Goal: Find specific page/section: Find specific page/section

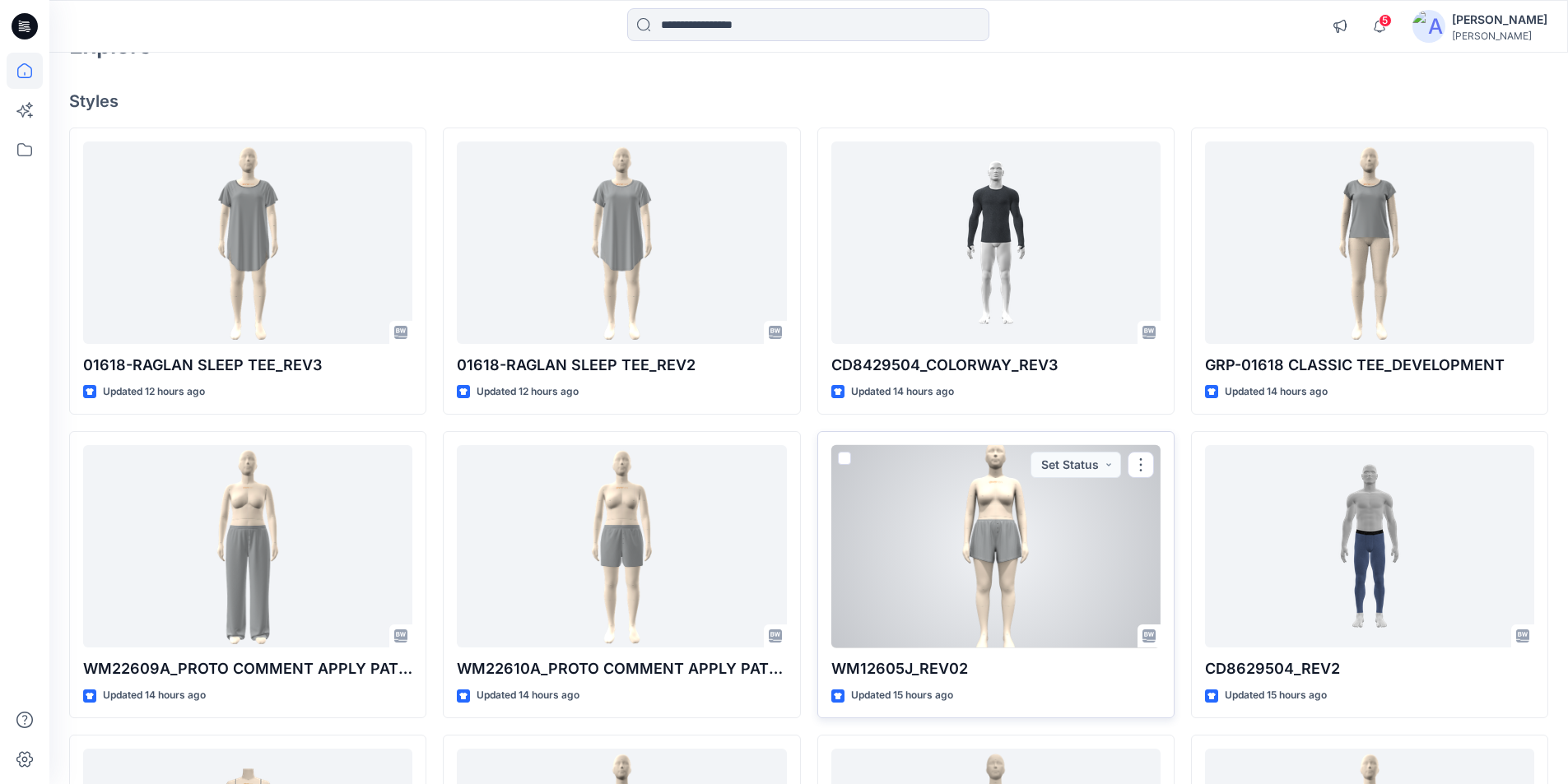
scroll to position [247, 0]
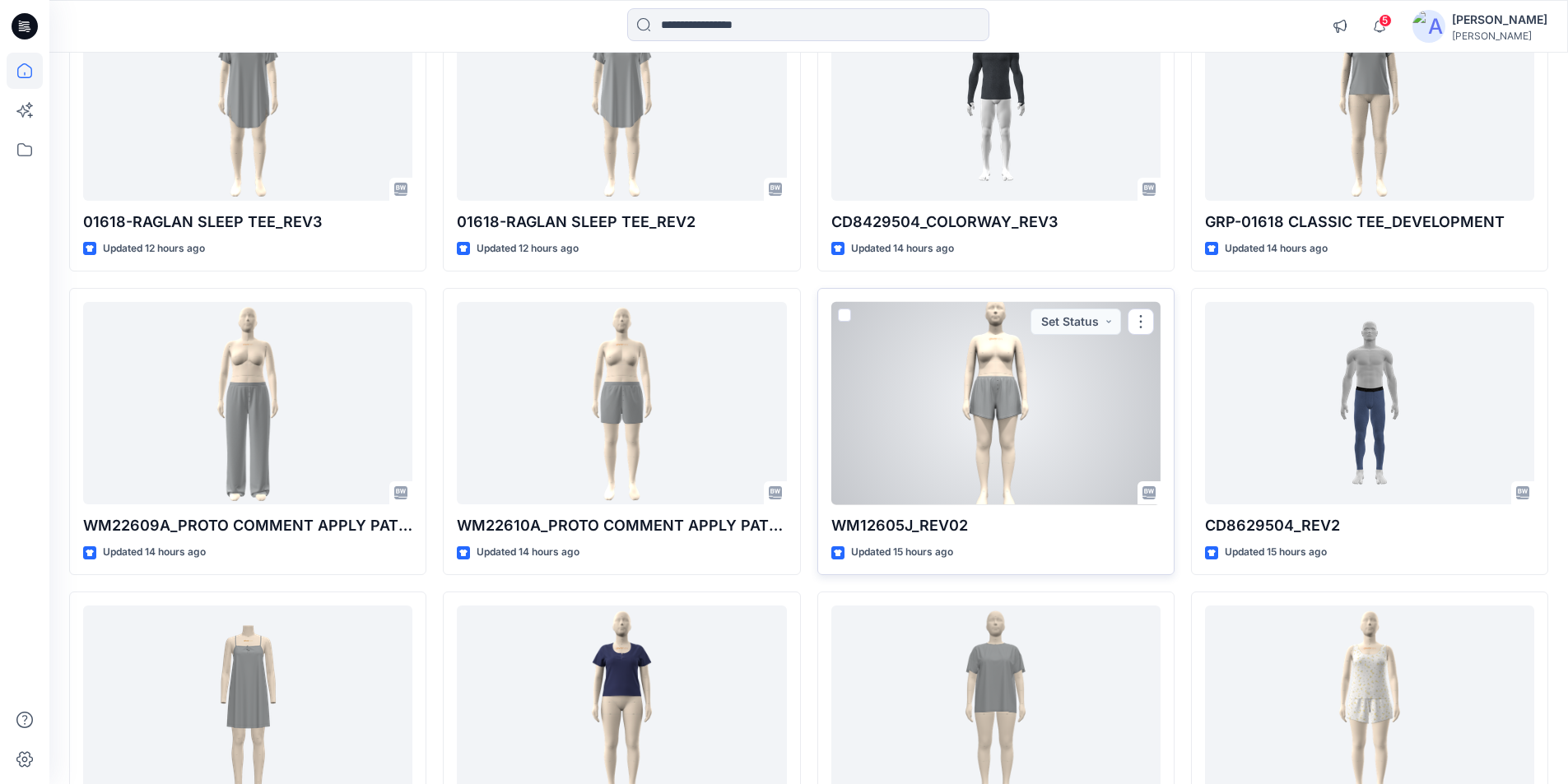
click at [997, 449] on div at bounding box center [995, 403] width 329 height 203
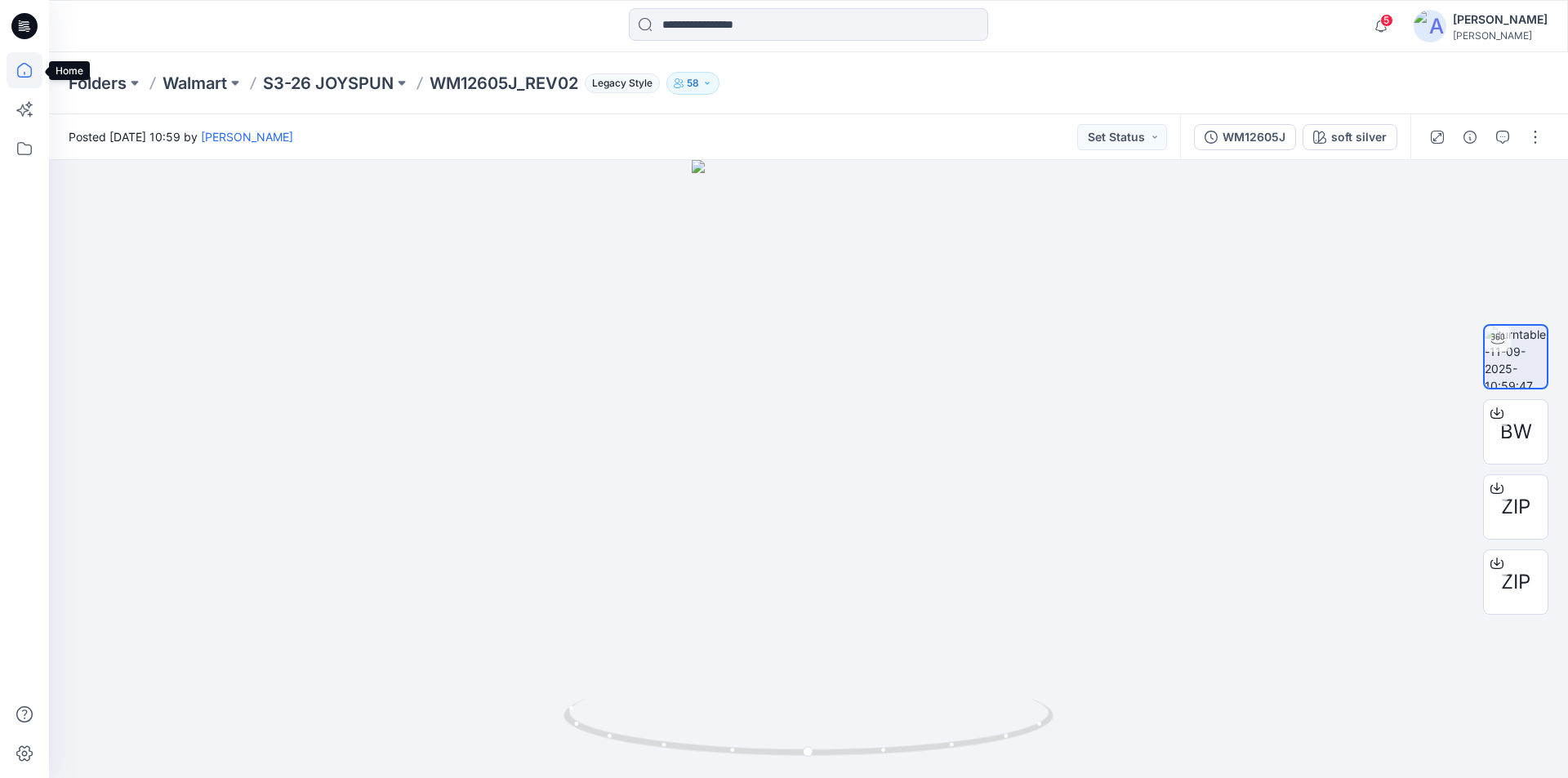
click at [27, 74] on icon at bounding box center [25, 71] width 36 height 36
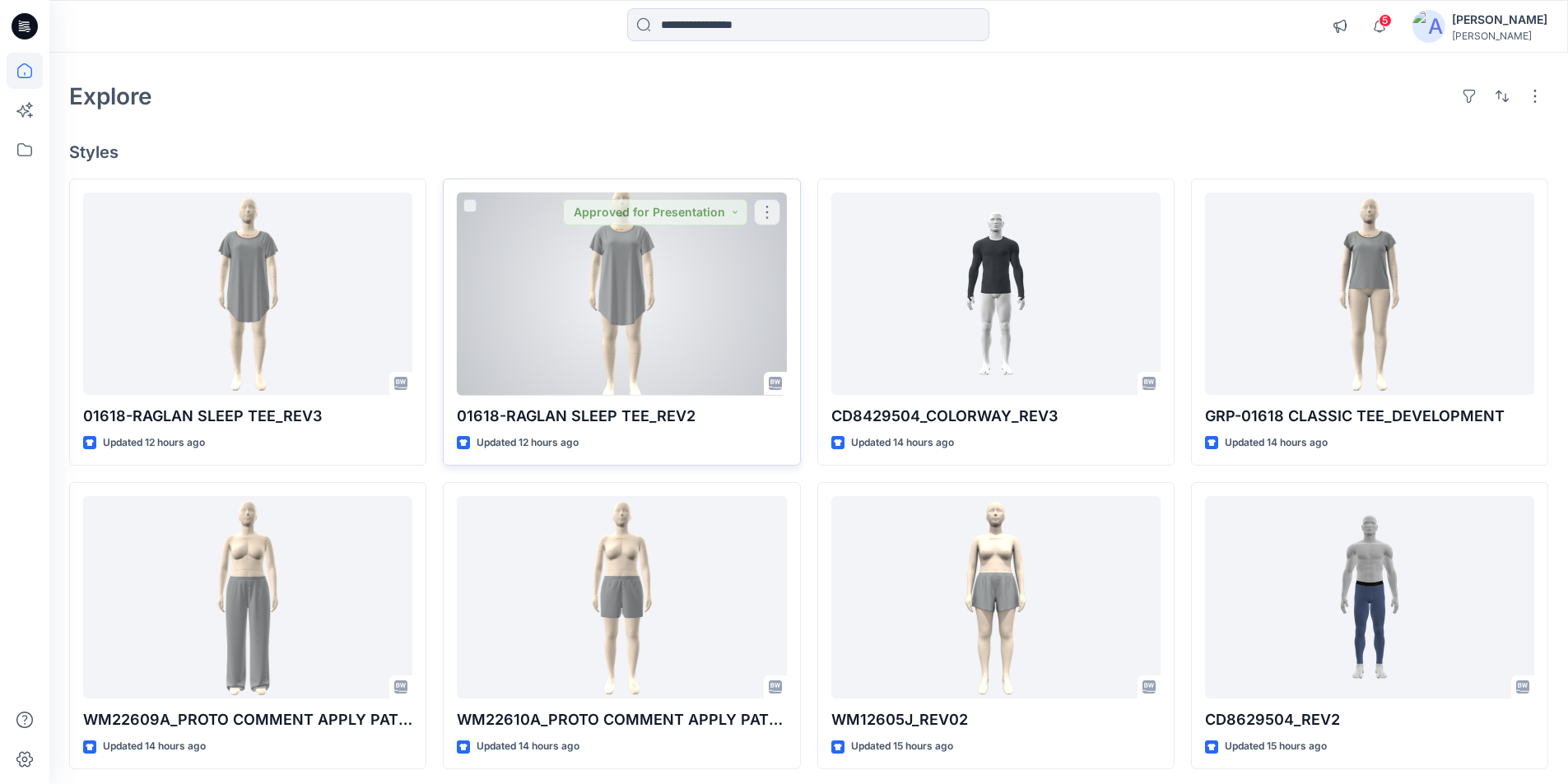
scroll to position [82, 0]
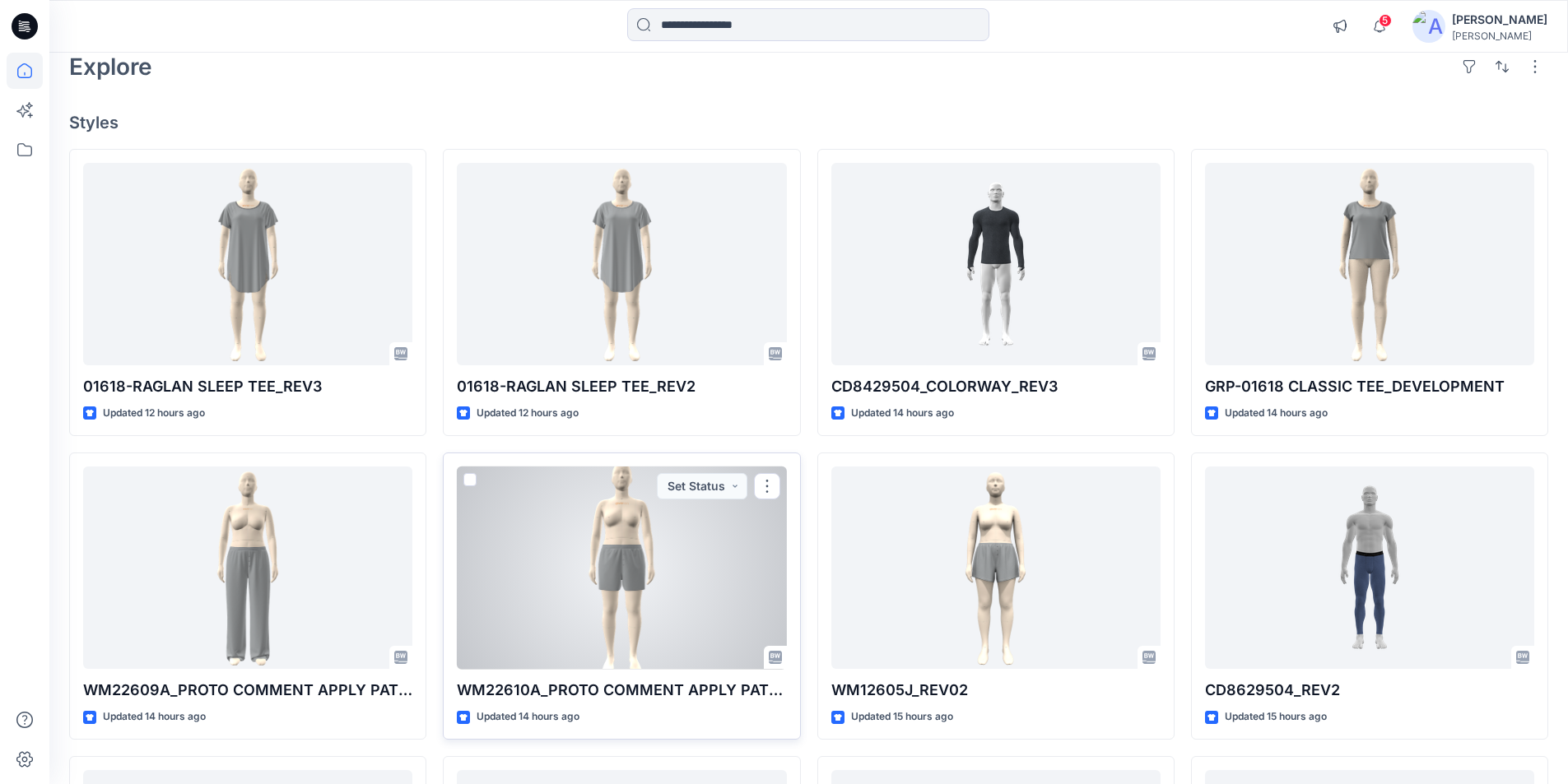
click at [561, 499] on div at bounding box center [620, 568] width 329 height 203
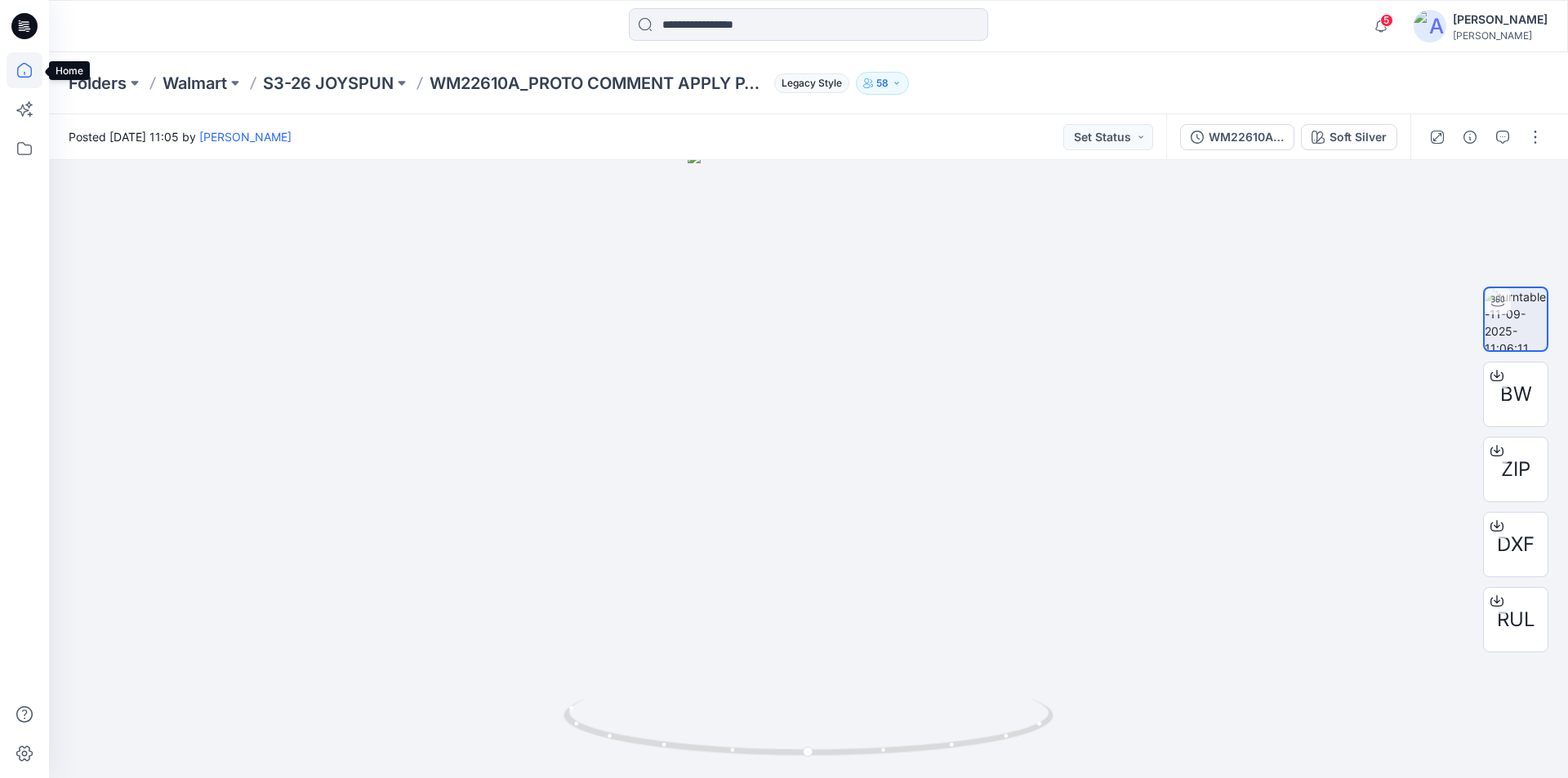
click at [14, 79] on icon at bounding box center [25, 71] width 36 height 36
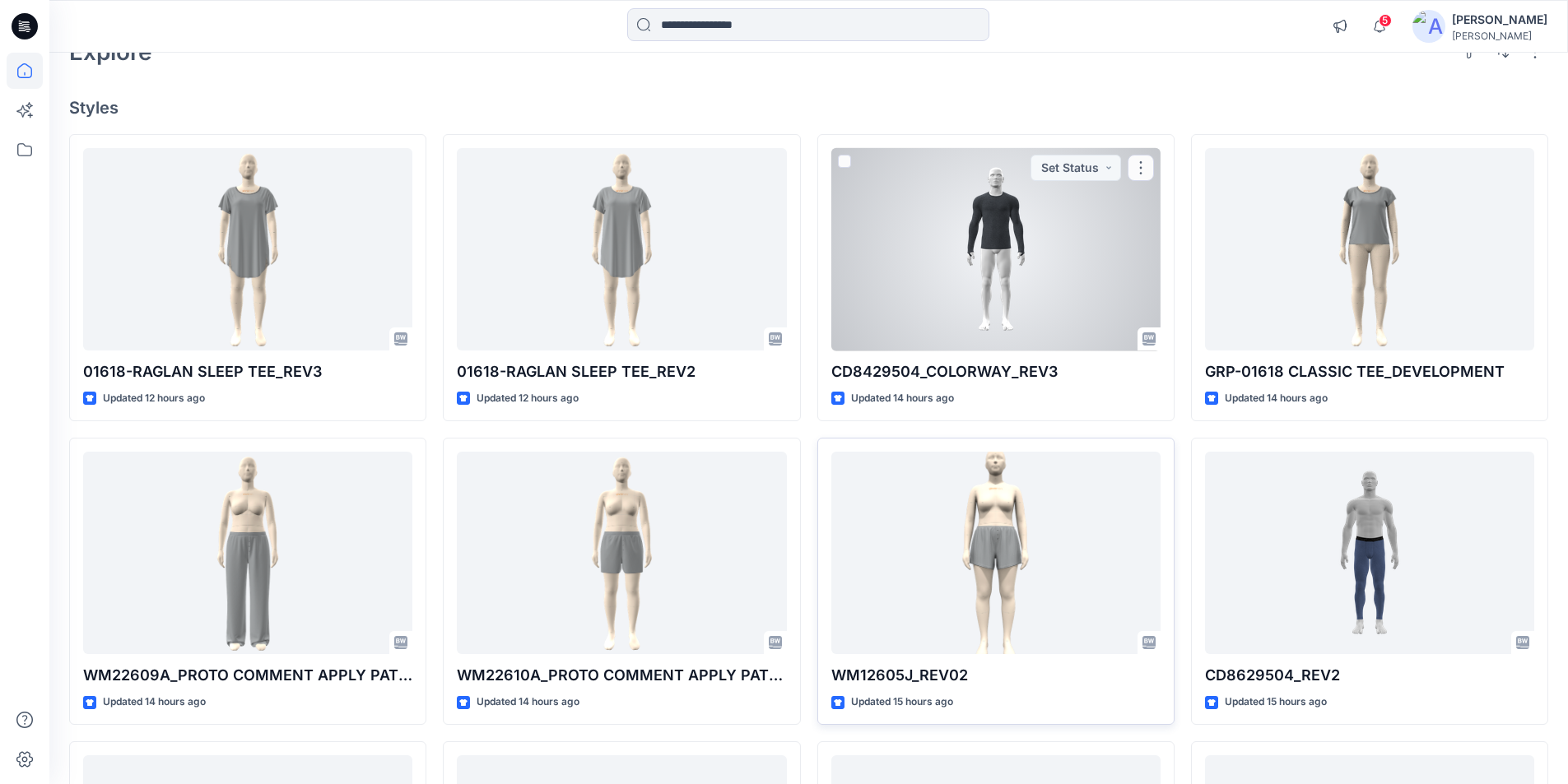
scroll to position [247, 0]
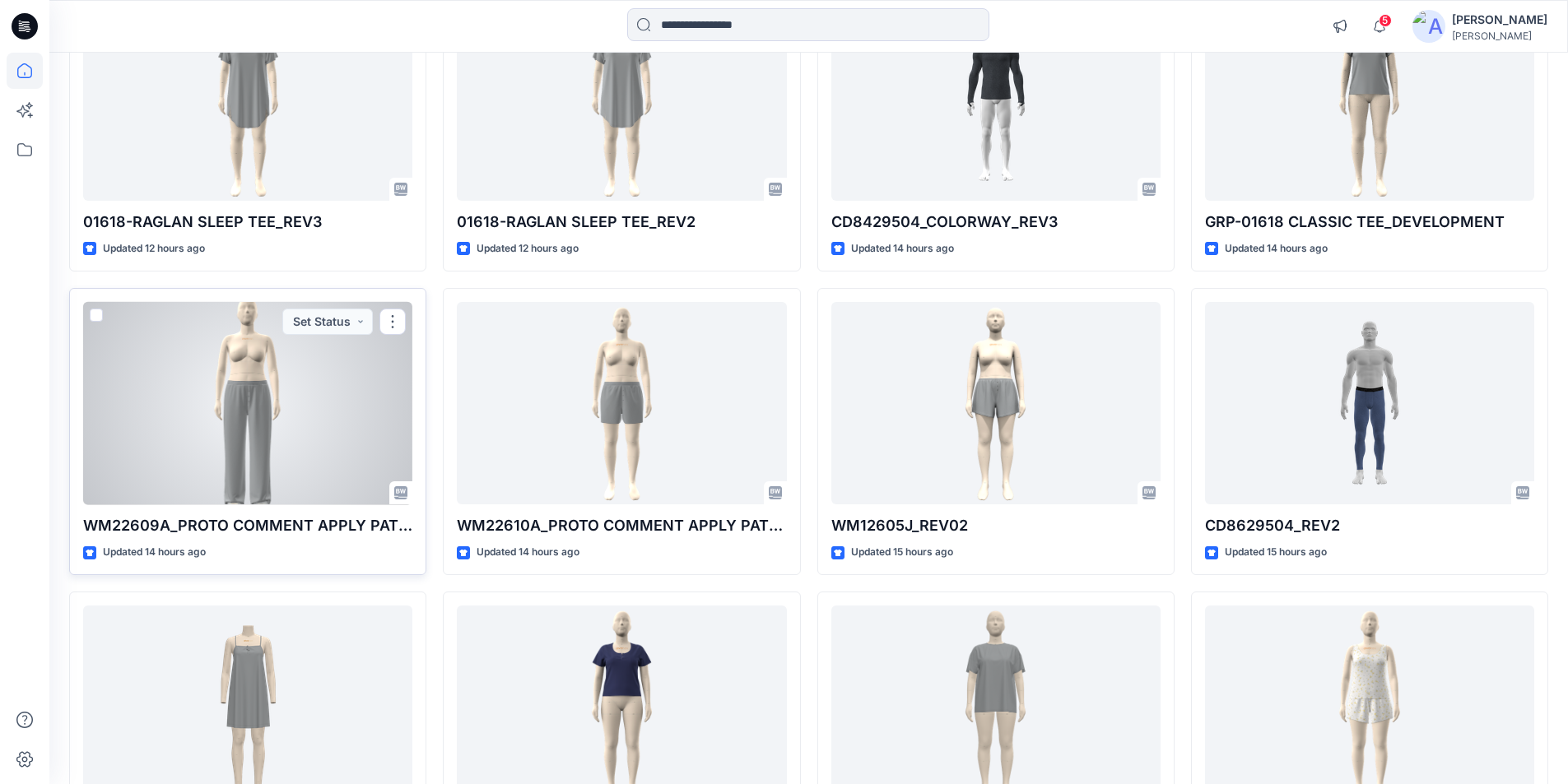
click at [303, 439] on div at bounding box center [247, 403] width 329 height 203
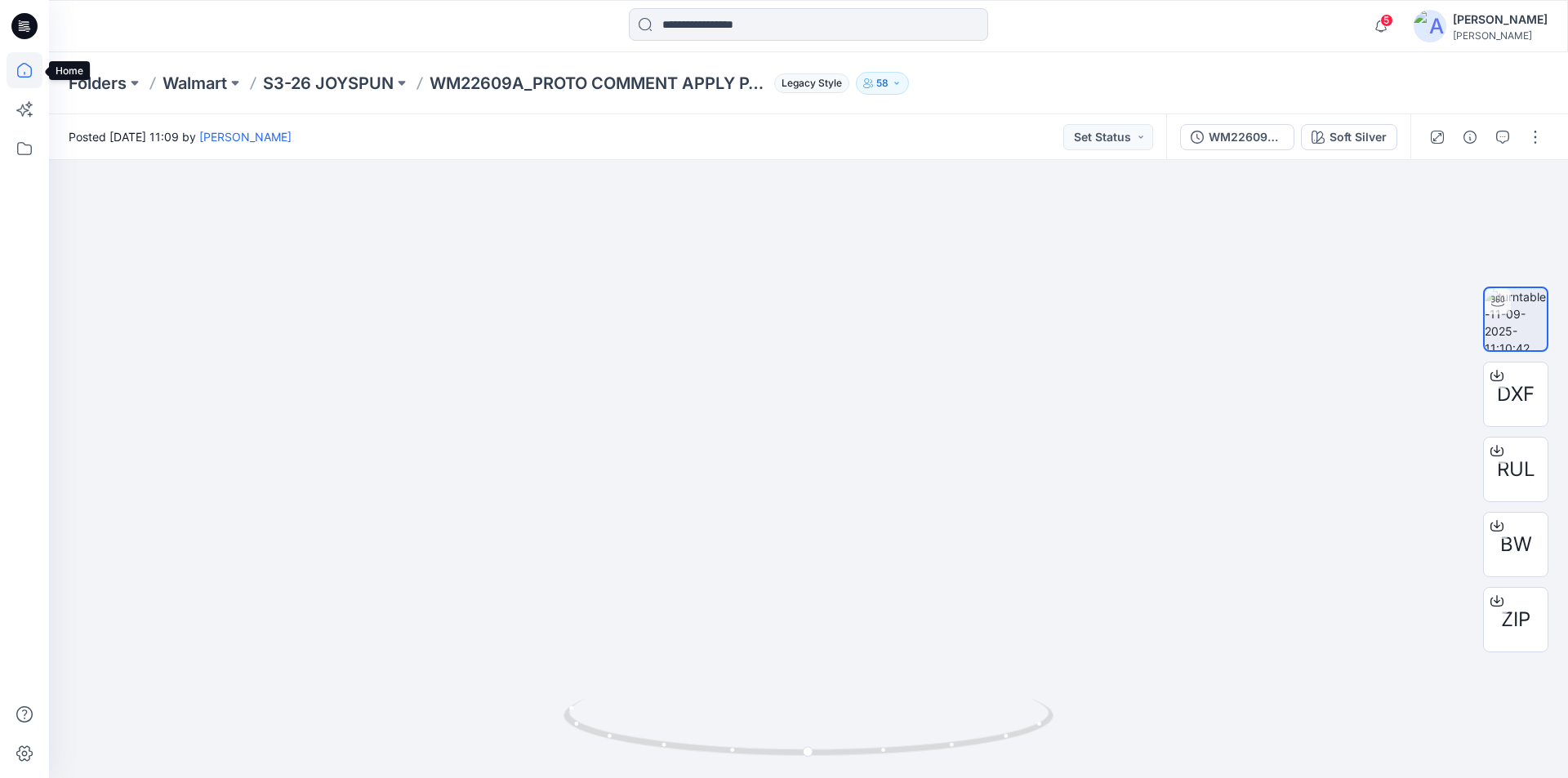
click at [31, 75] on icon at bounding box center [24, 70] width 14 height 14
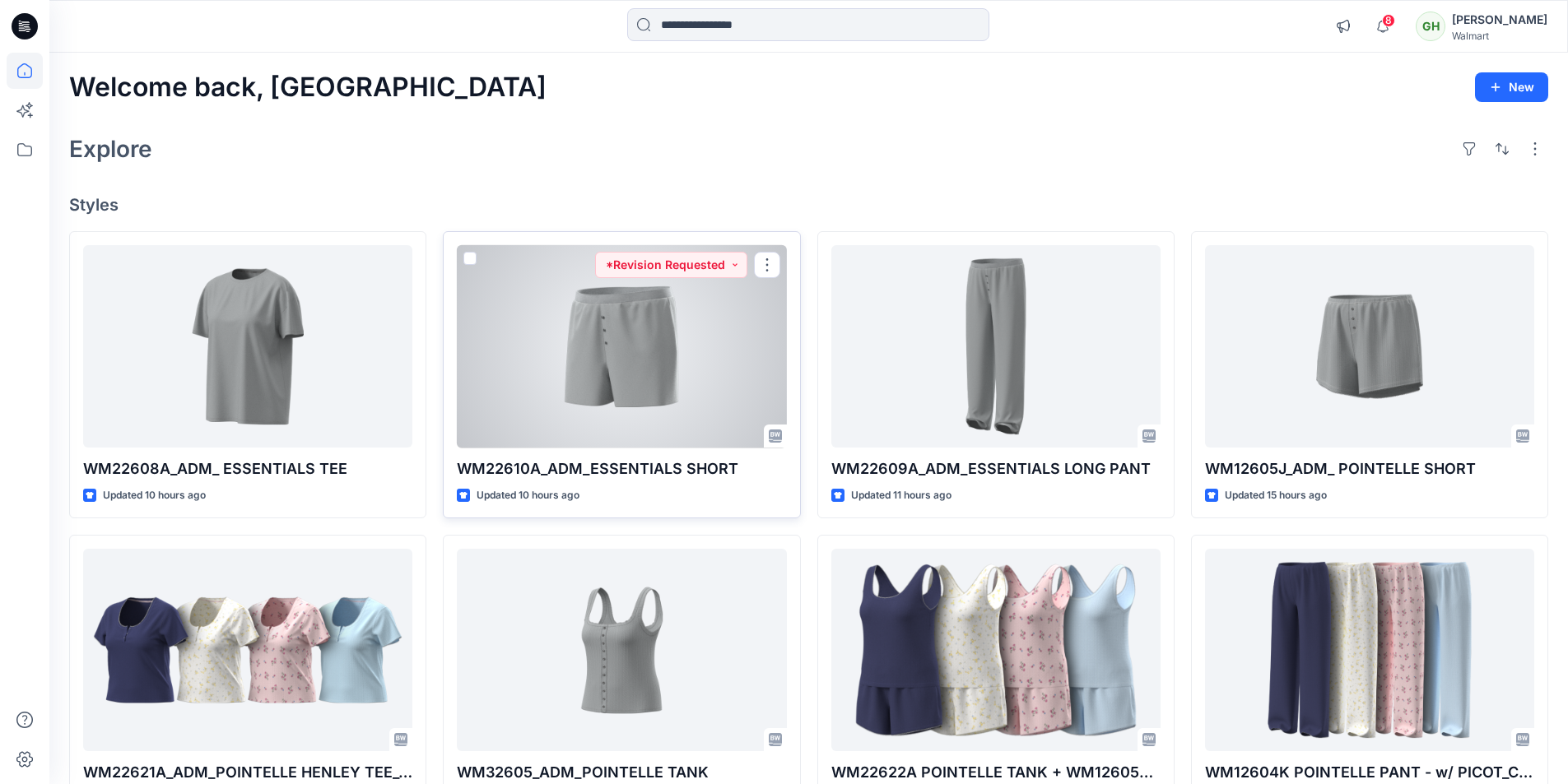
click at [656, 344] on div at bounding box center [620, 346] width 329 height 203
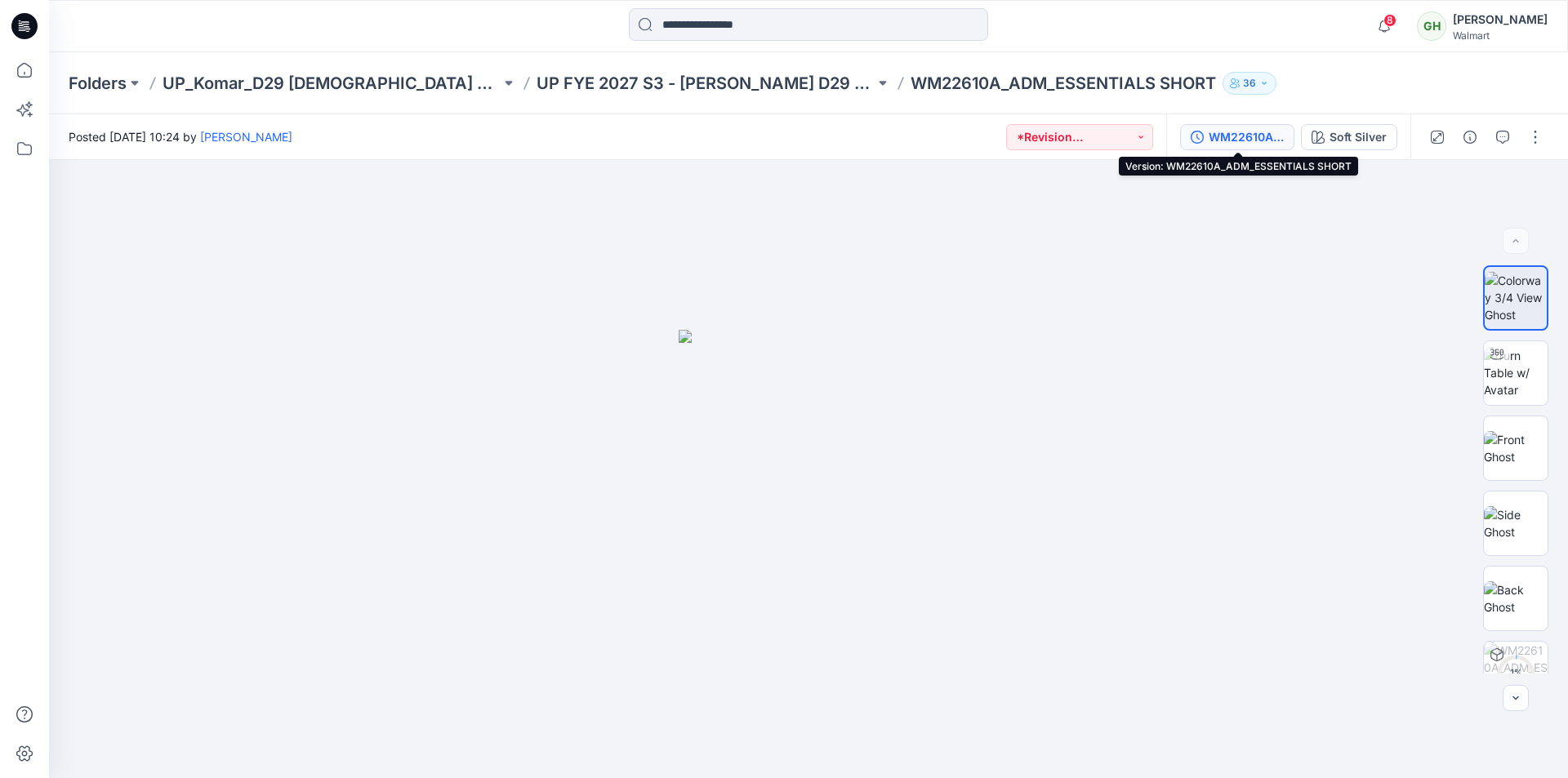
click at [1251, 138] on div "WM22610A_ADM_ESSENTIALS SHORT" at bounding box center [1245, 137] width 75 height 18
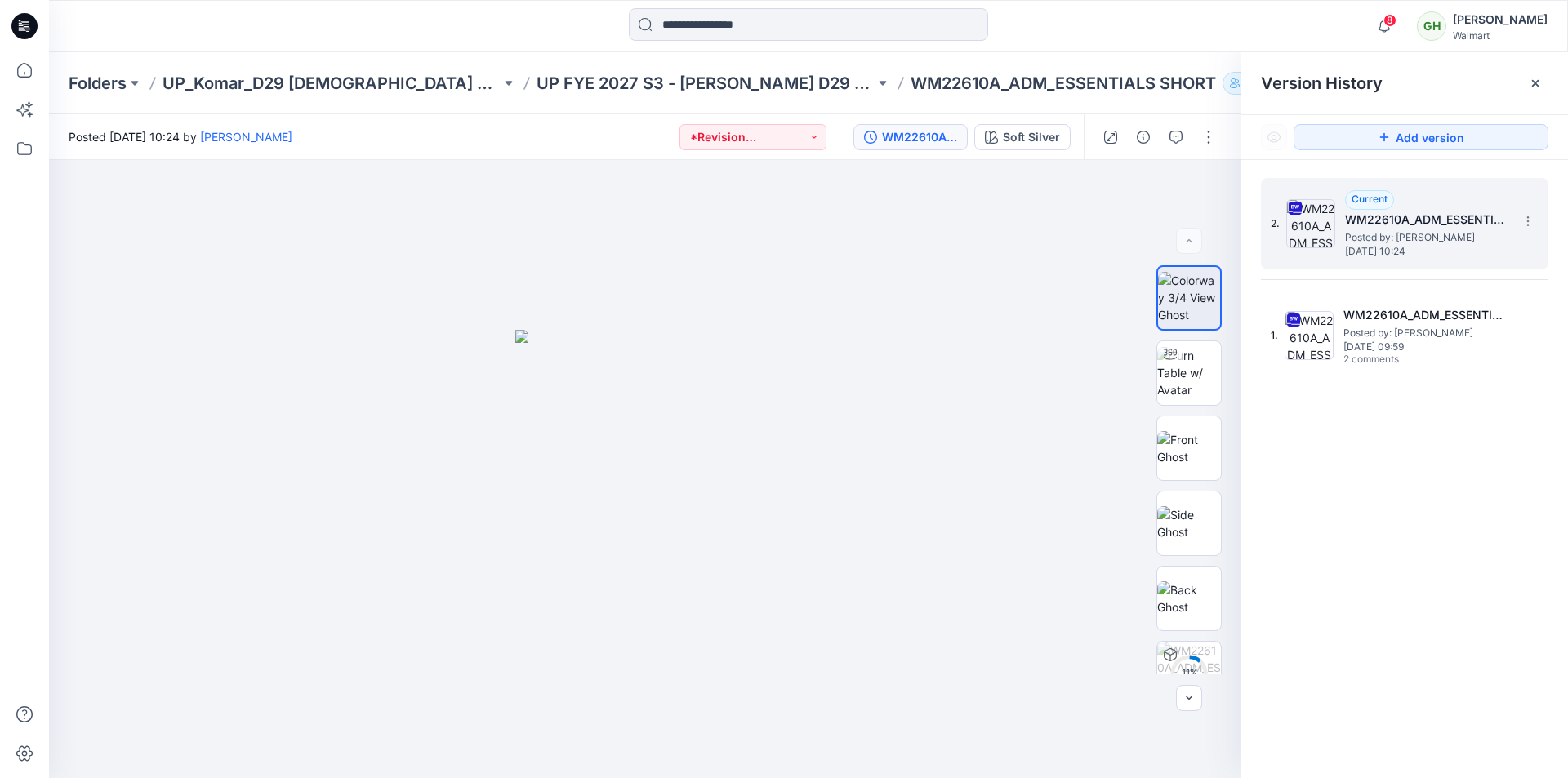
click at [1405, 250] on span "Thursday, September 11, 2025 10:24" at bounding box center [1426, 252] width 164 height 11
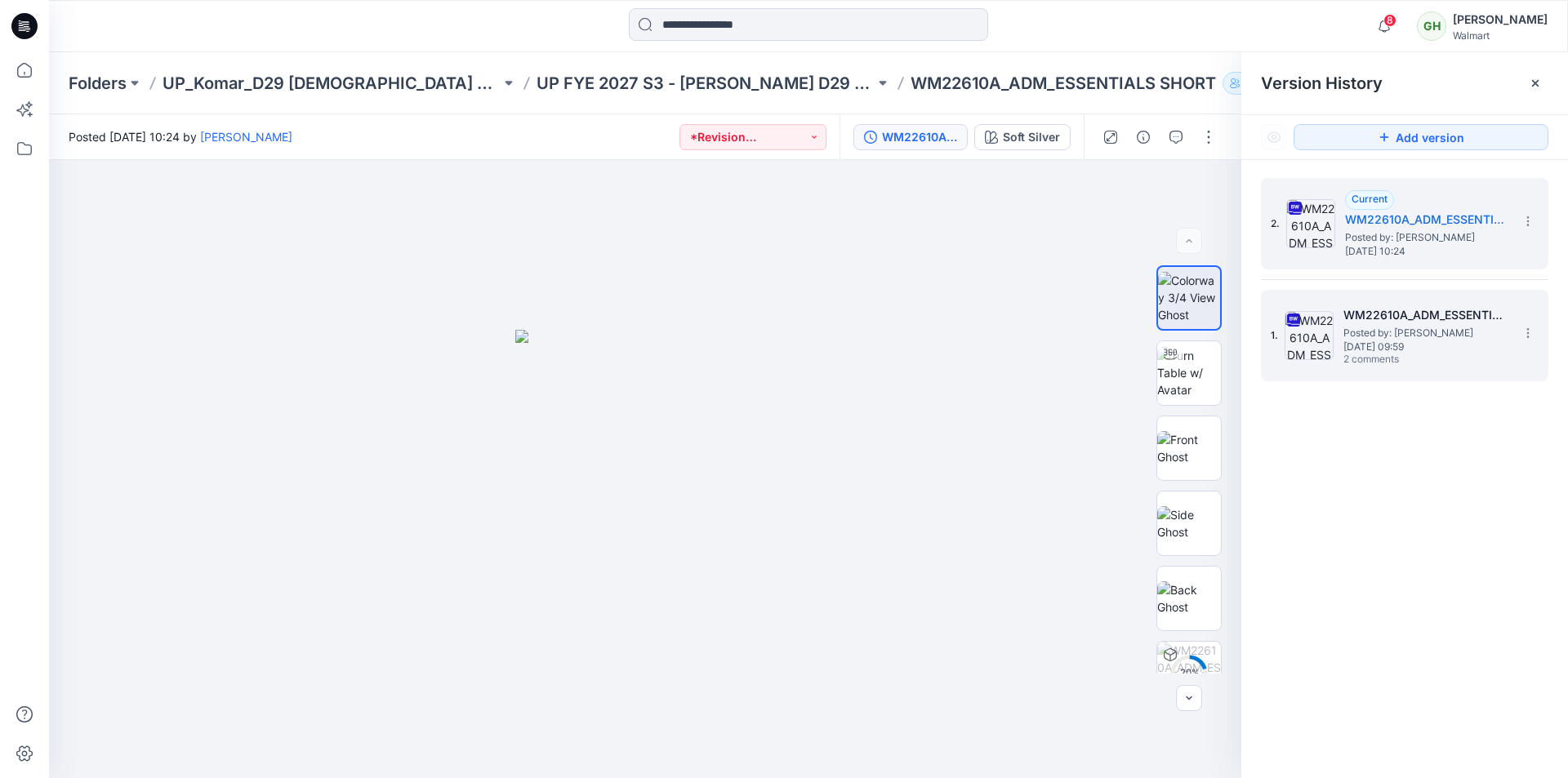
click at [1397, 319] on h5 "WM22610A_ADM_ESSENTIALS SHORT" at bounding box center [1424, 315] width 164 height 19
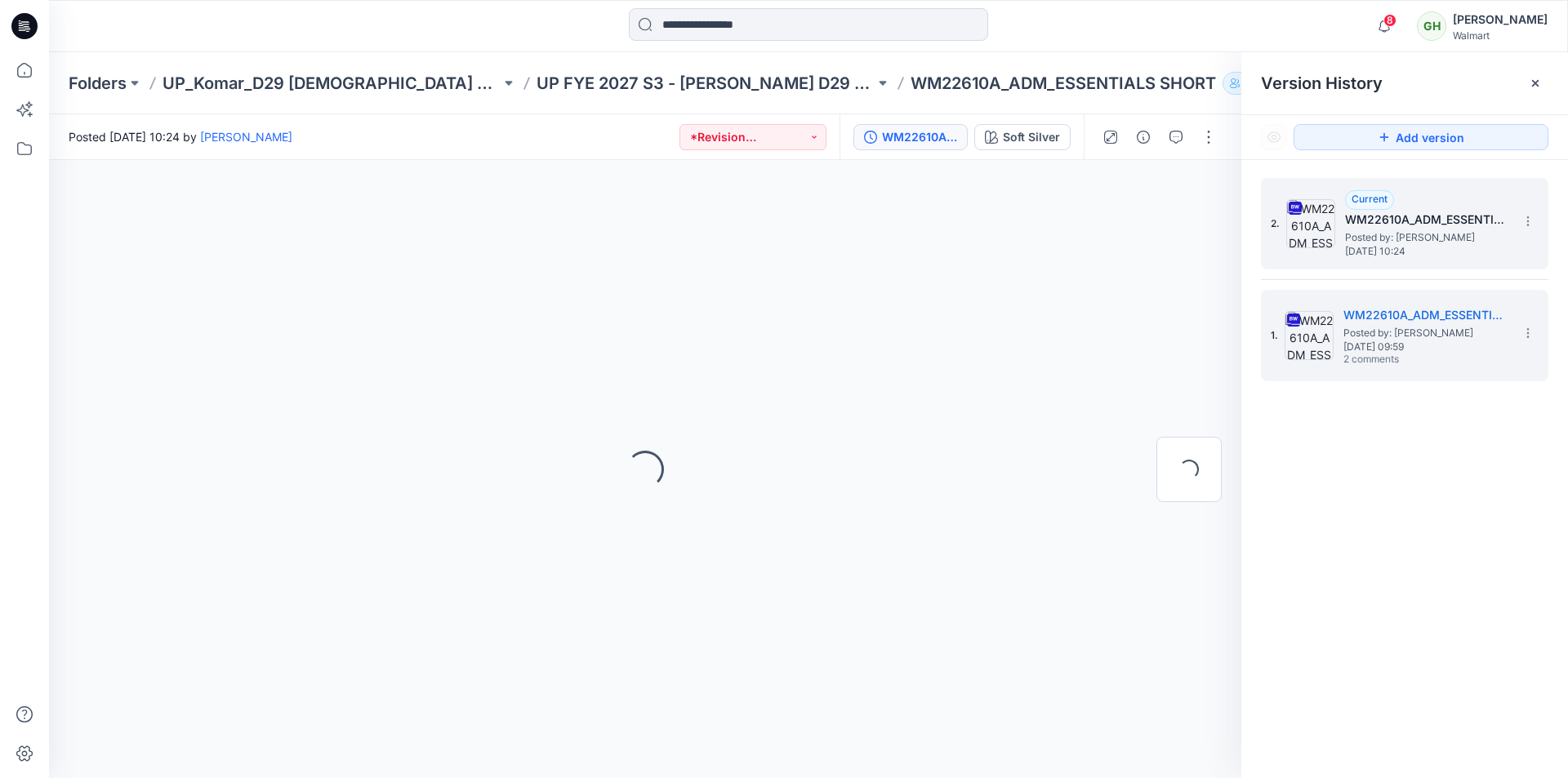
click at [1394, 221] on h5 "WM22610A_ADM_ESSENTIALS SHORT" at bounding box center [1426, 219] width 164 height 19
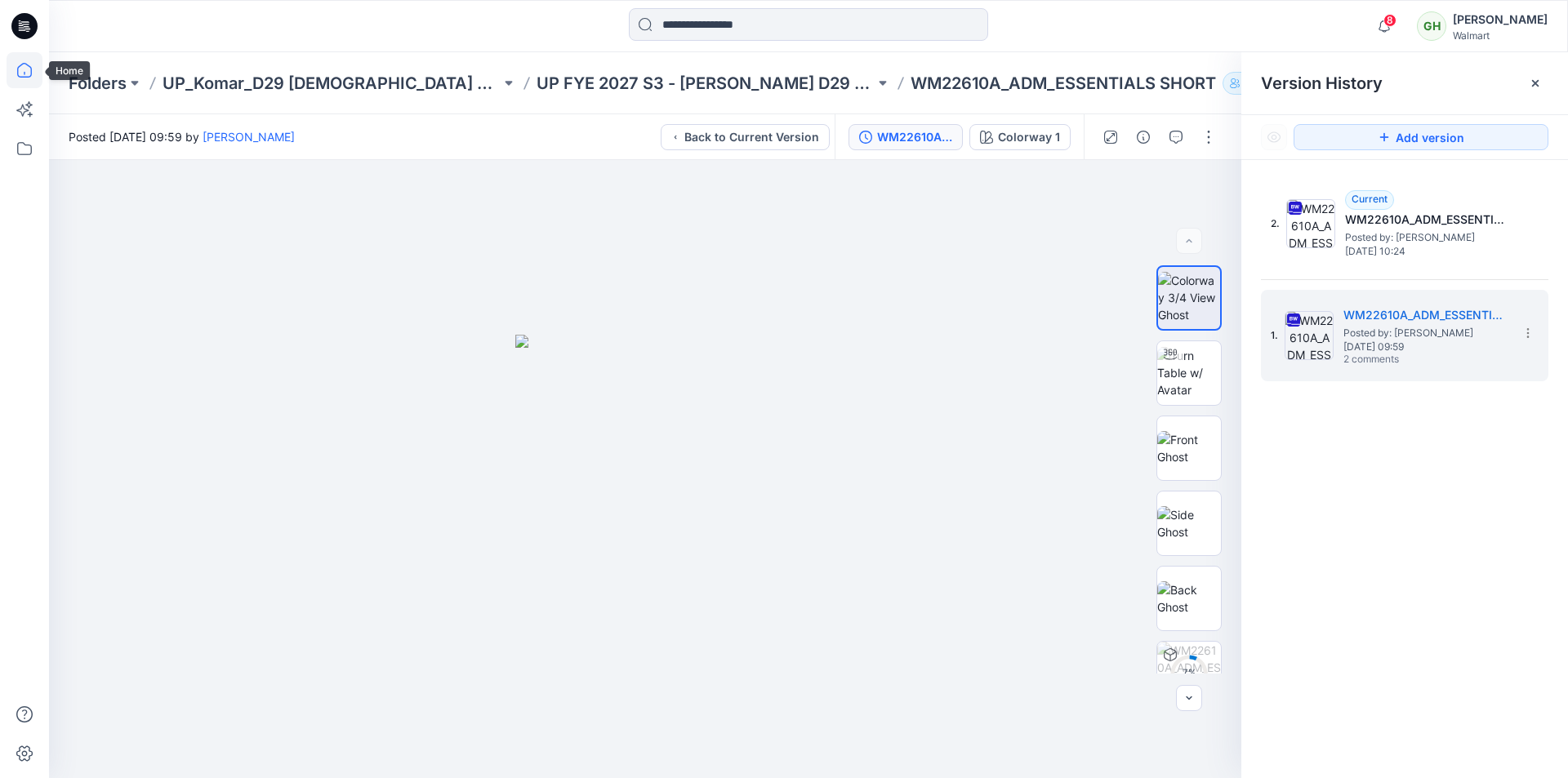
click at [27, 73] on icon at bounding box center [25, 71] width 36 height 36
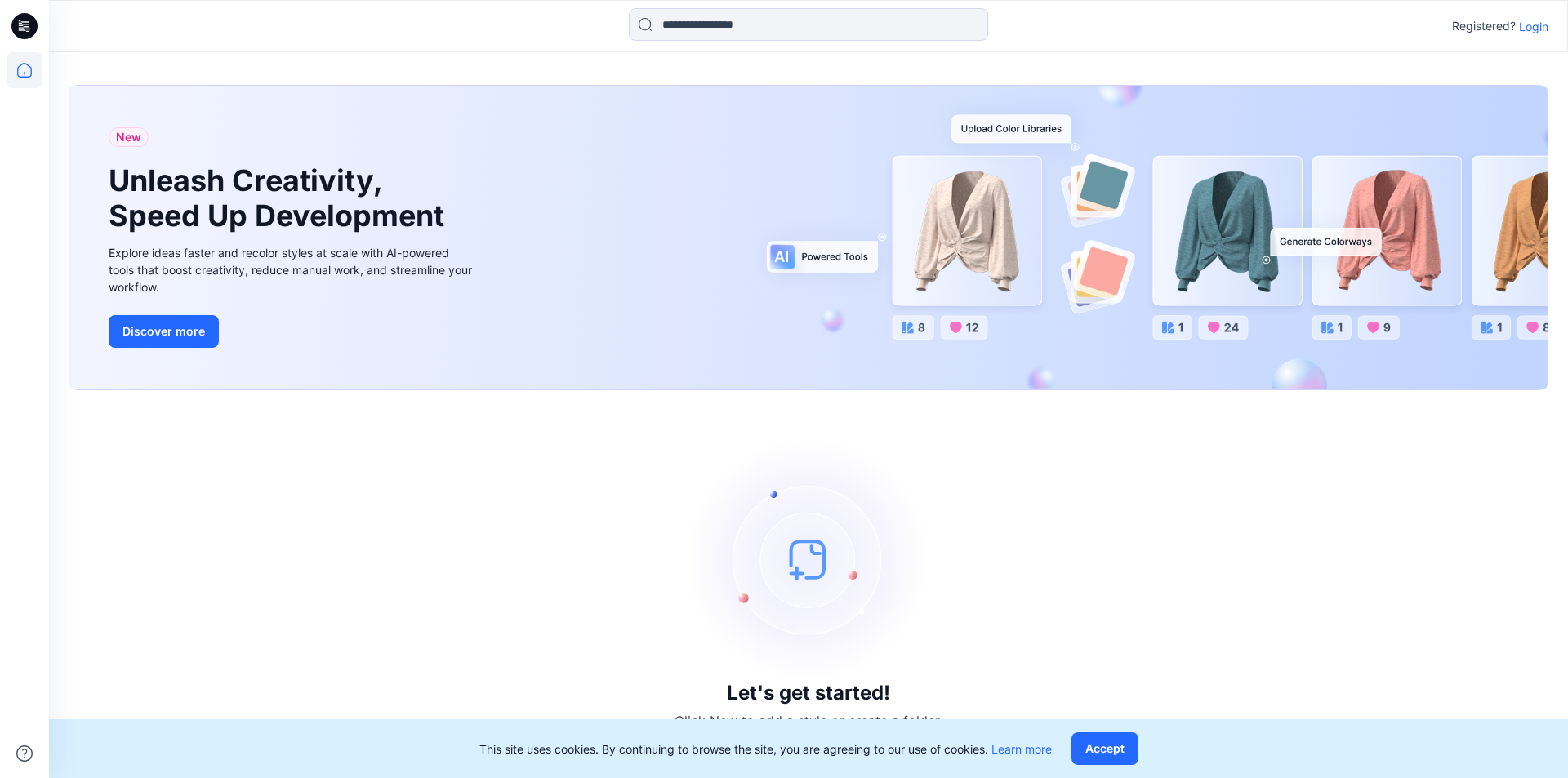
click at [1543, 31] on p "Login" at bounding box center [1533, 27] width 30 height 17
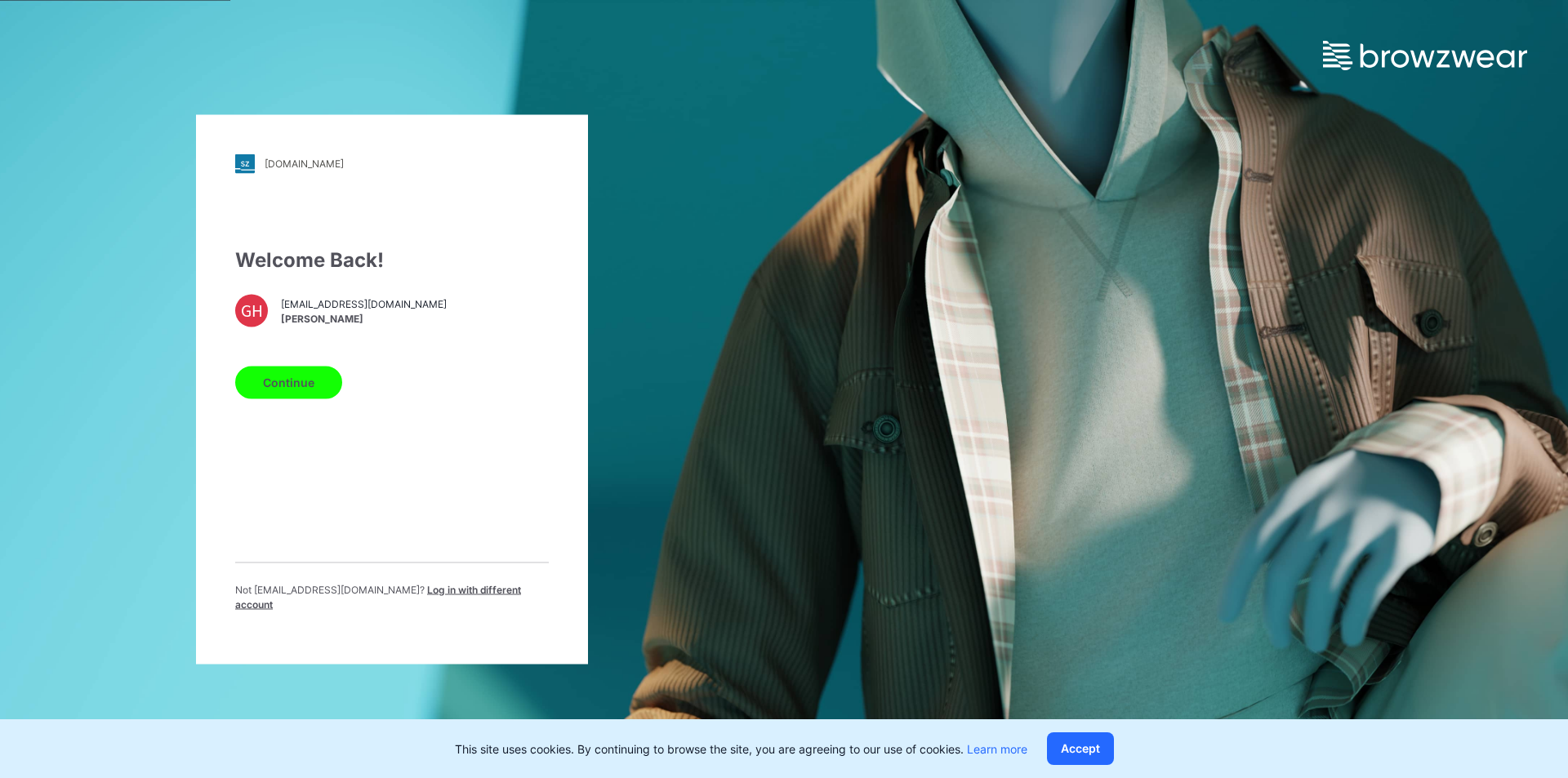
click at [287, 393] on button "Continue" at bounding box center [289, 382] width 107 height 33
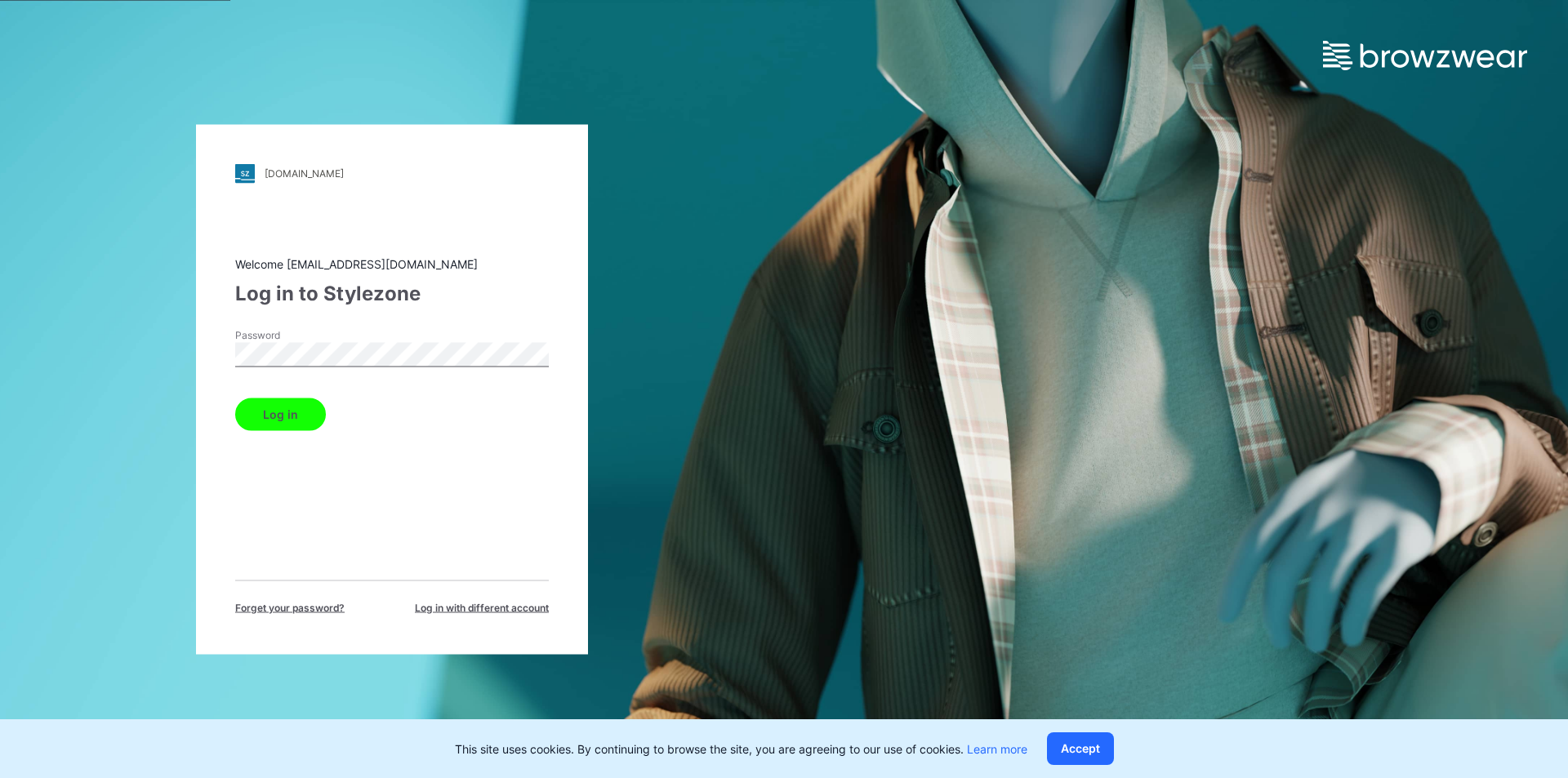
click at [271, 413] on button "Log in" at bounding box center [280, 413] width 91 height 33
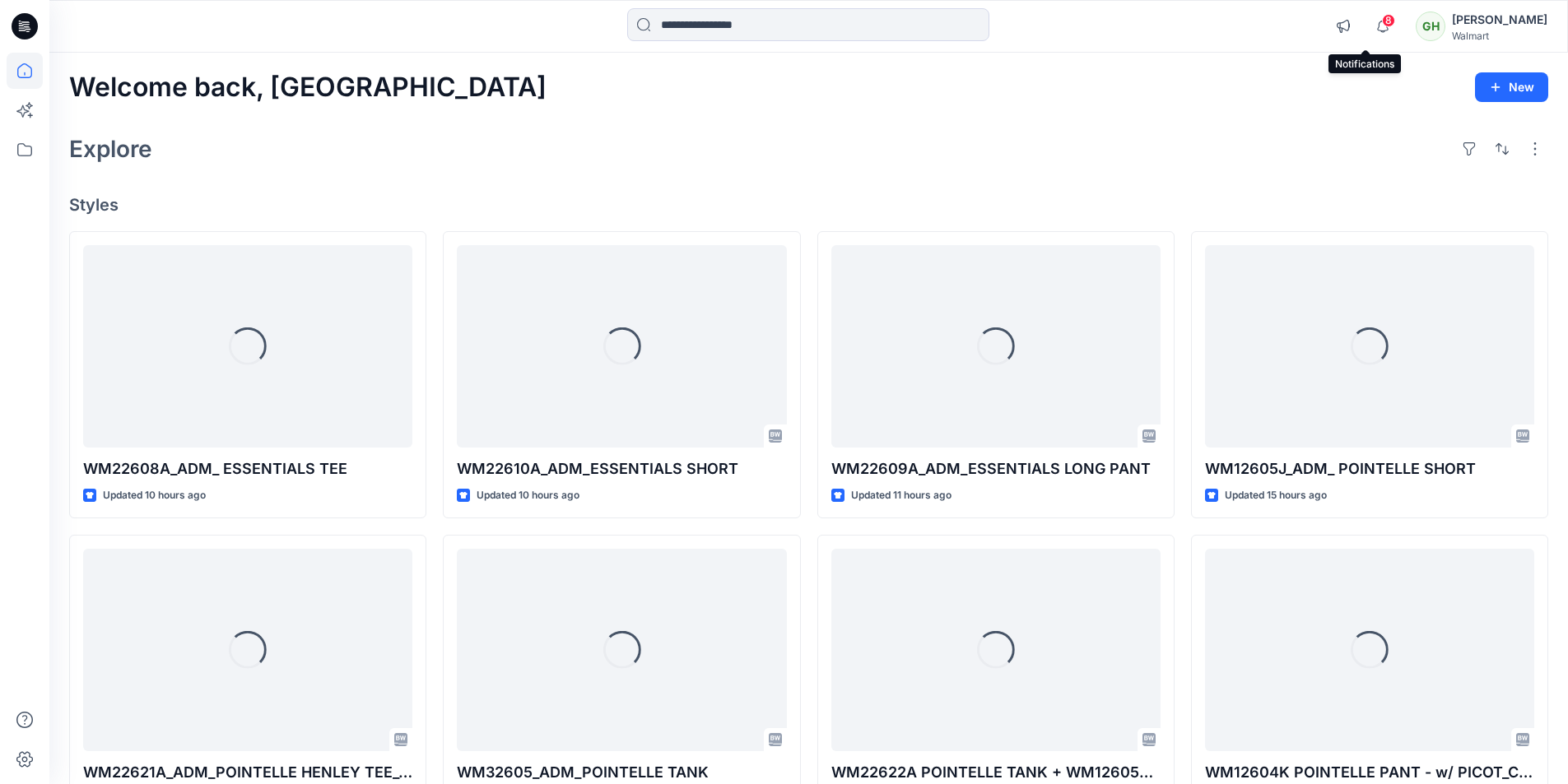
click at [1382, 26] on span "8" at bounding box center [1389, 21] width 14 height 14
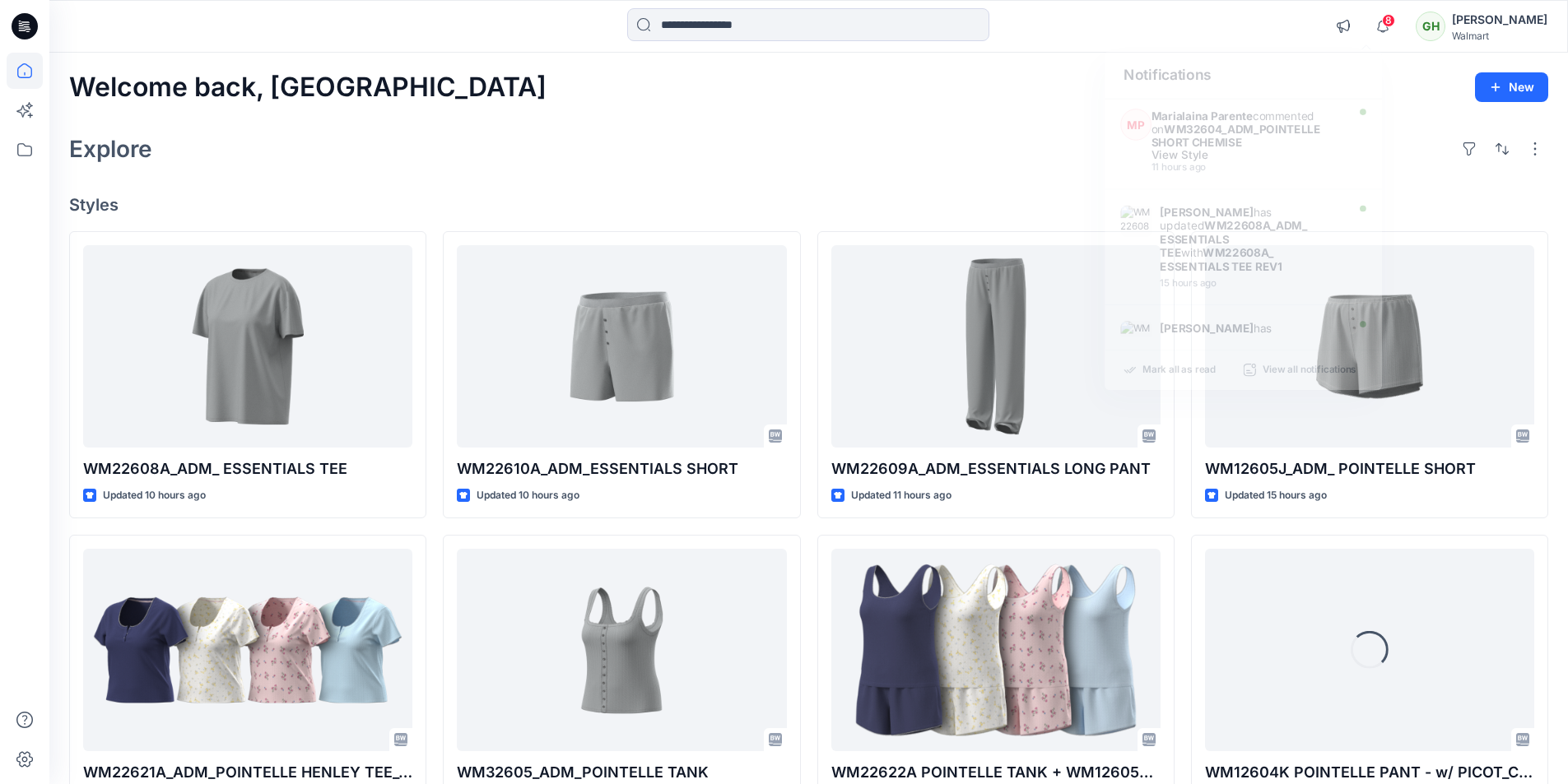
click at [999, 68] on div "Welcome back, Gayan New Explore Styles WM22608A_ADM_ ESSENTIALS TEE Updated 10 …" at bounding box center [809, 629] width 1519 height 1151
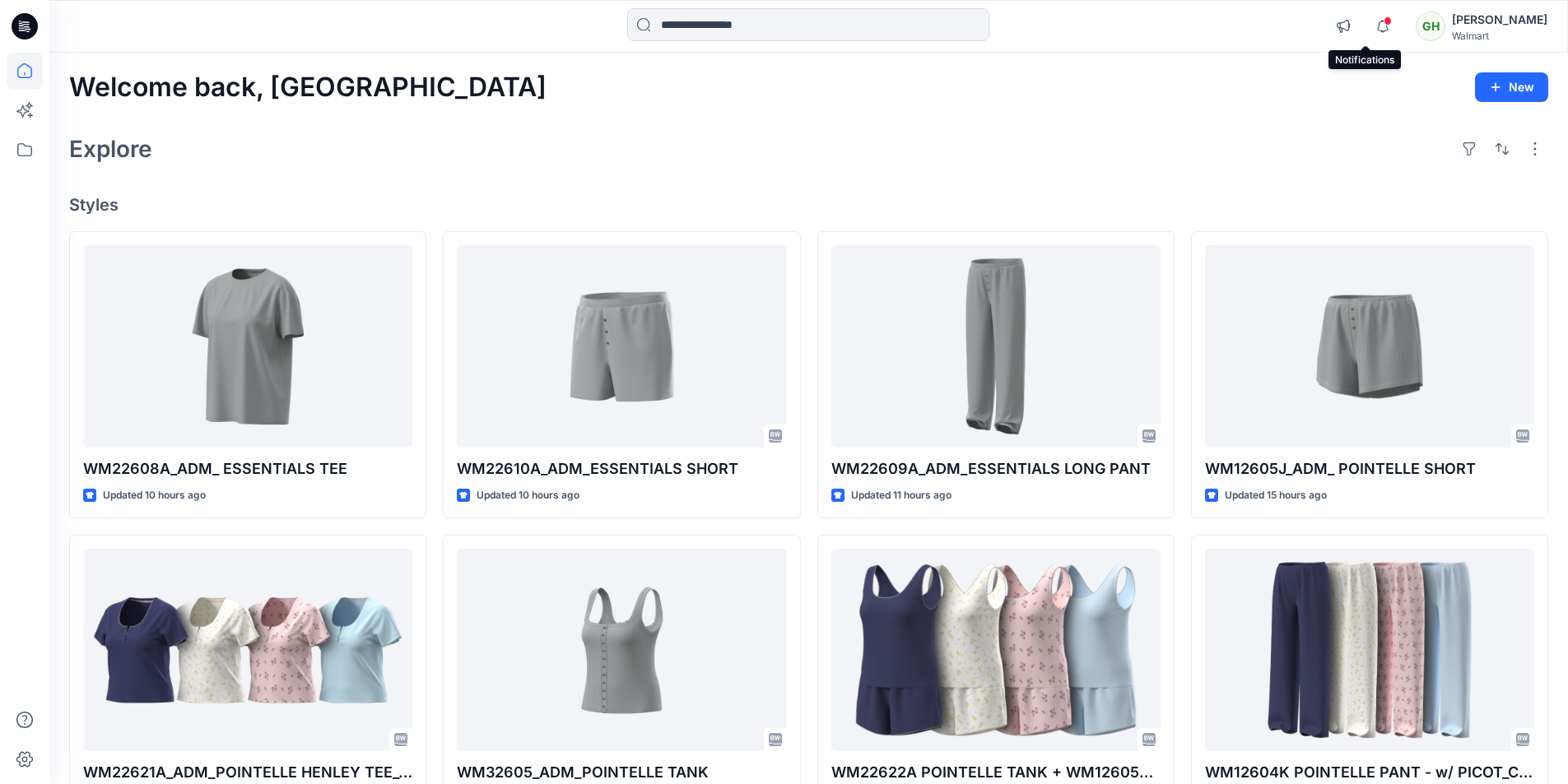
click at [1384, 20] on span at bounding box center [1388, 20] width 9 height 9
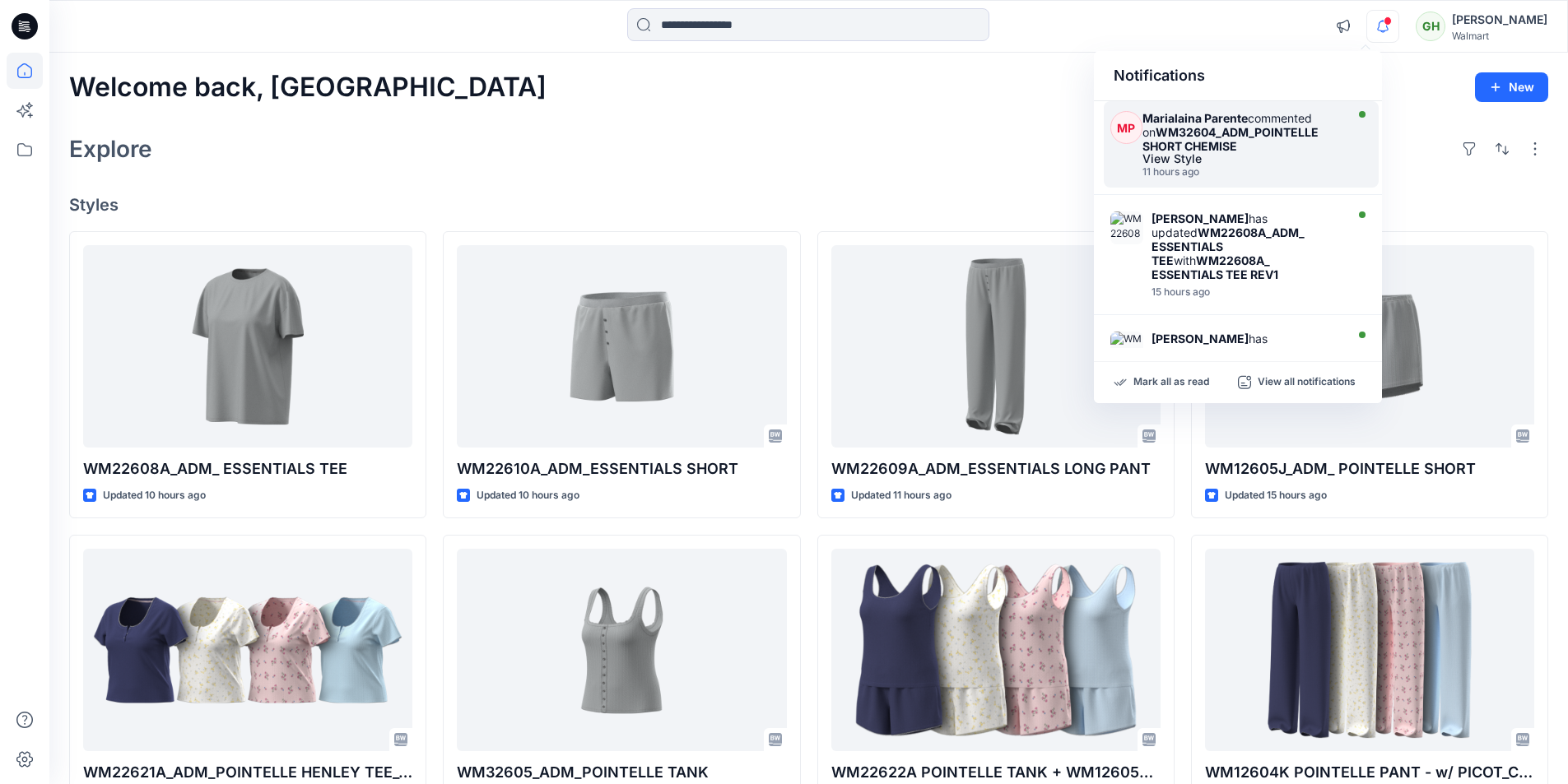
click at [1248, 166] on div "11 hours ago" at bounding box center [1241, 172] width 198 height 12
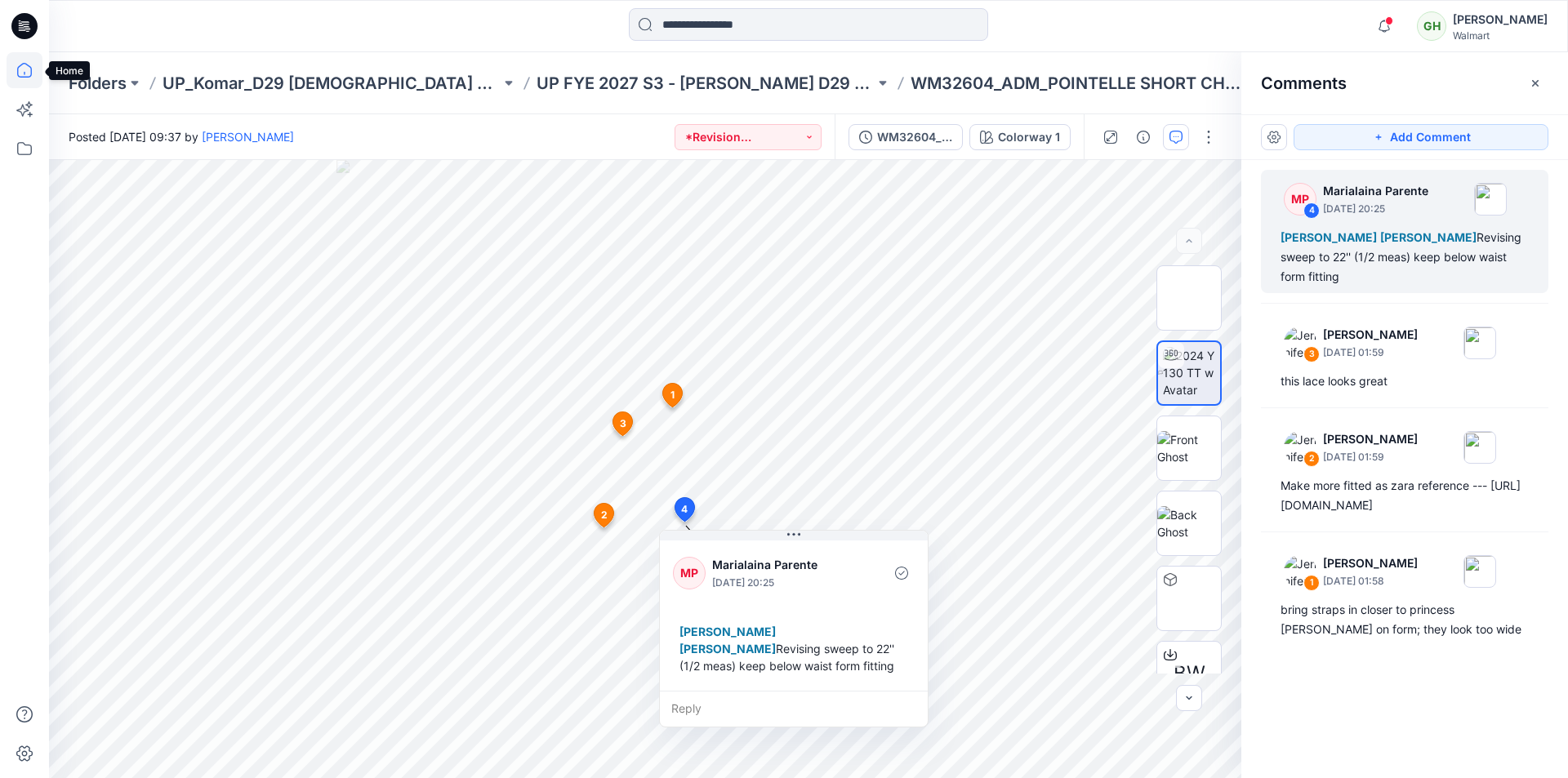
click at [25, 67] on icon at bounding box center [25, 71] width 36 height 36
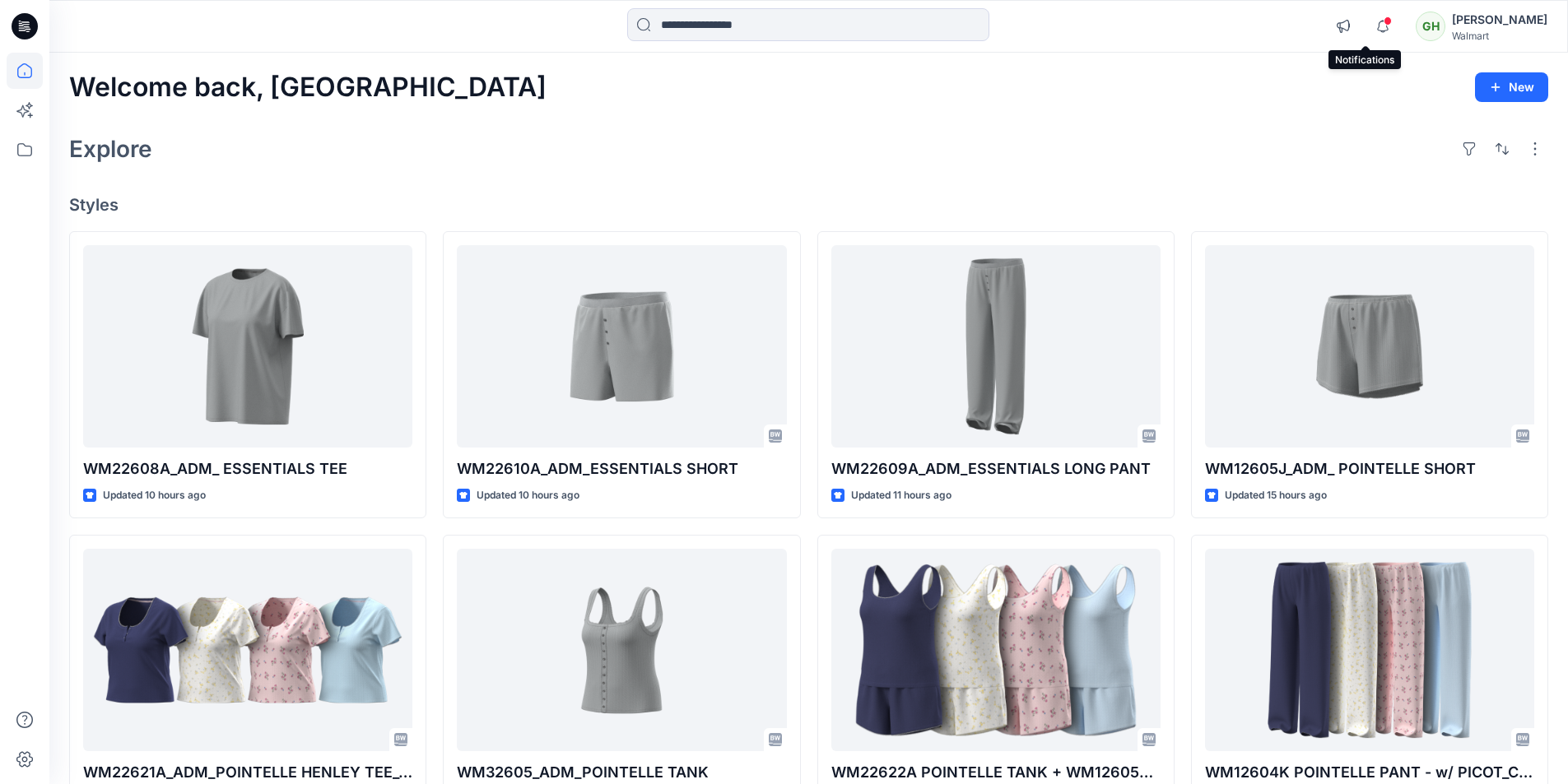
click at [1366, 19] on div at bounding box center [1379, 14] width 26 height 9
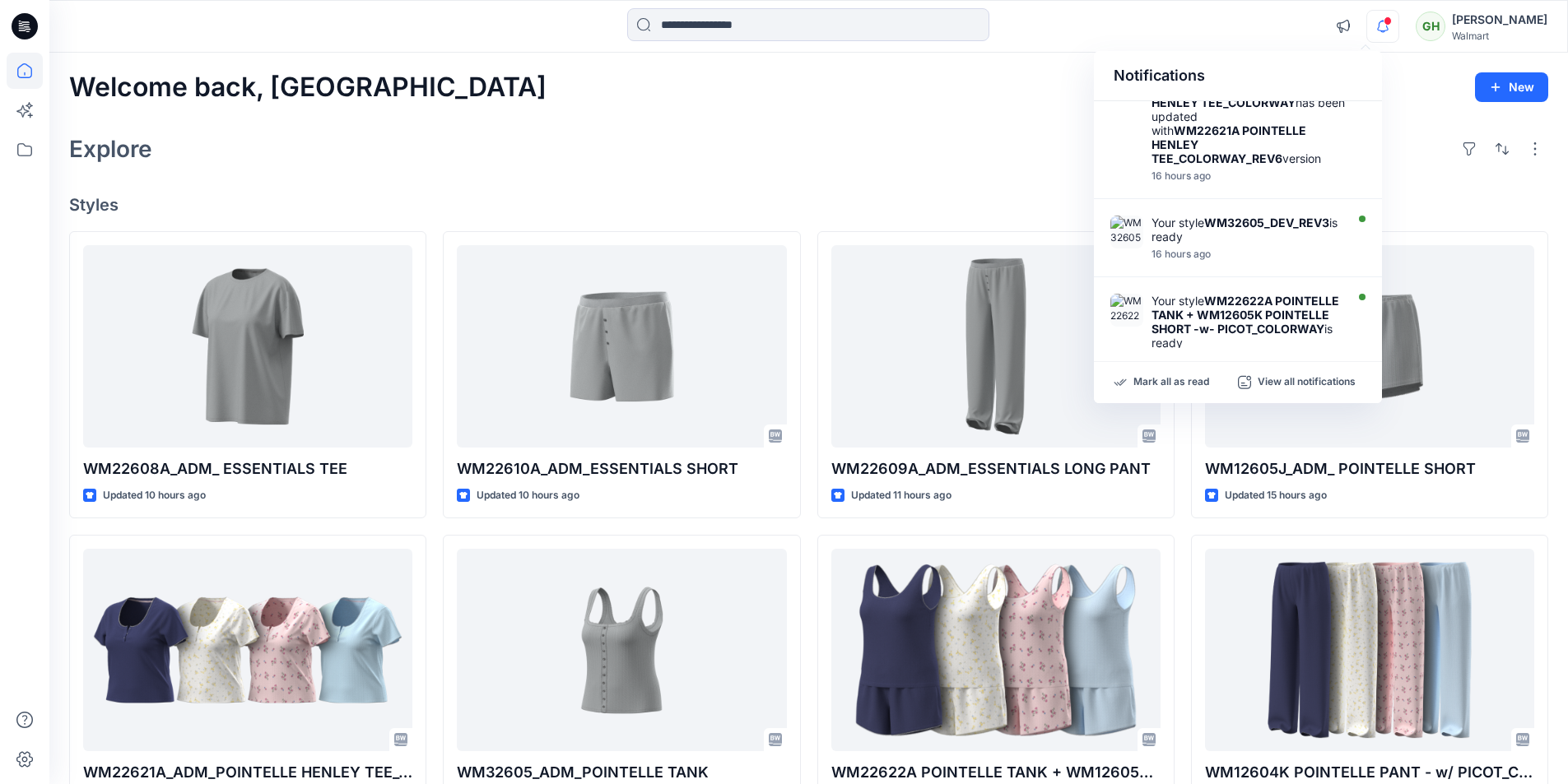
scroll to position [823, 0]
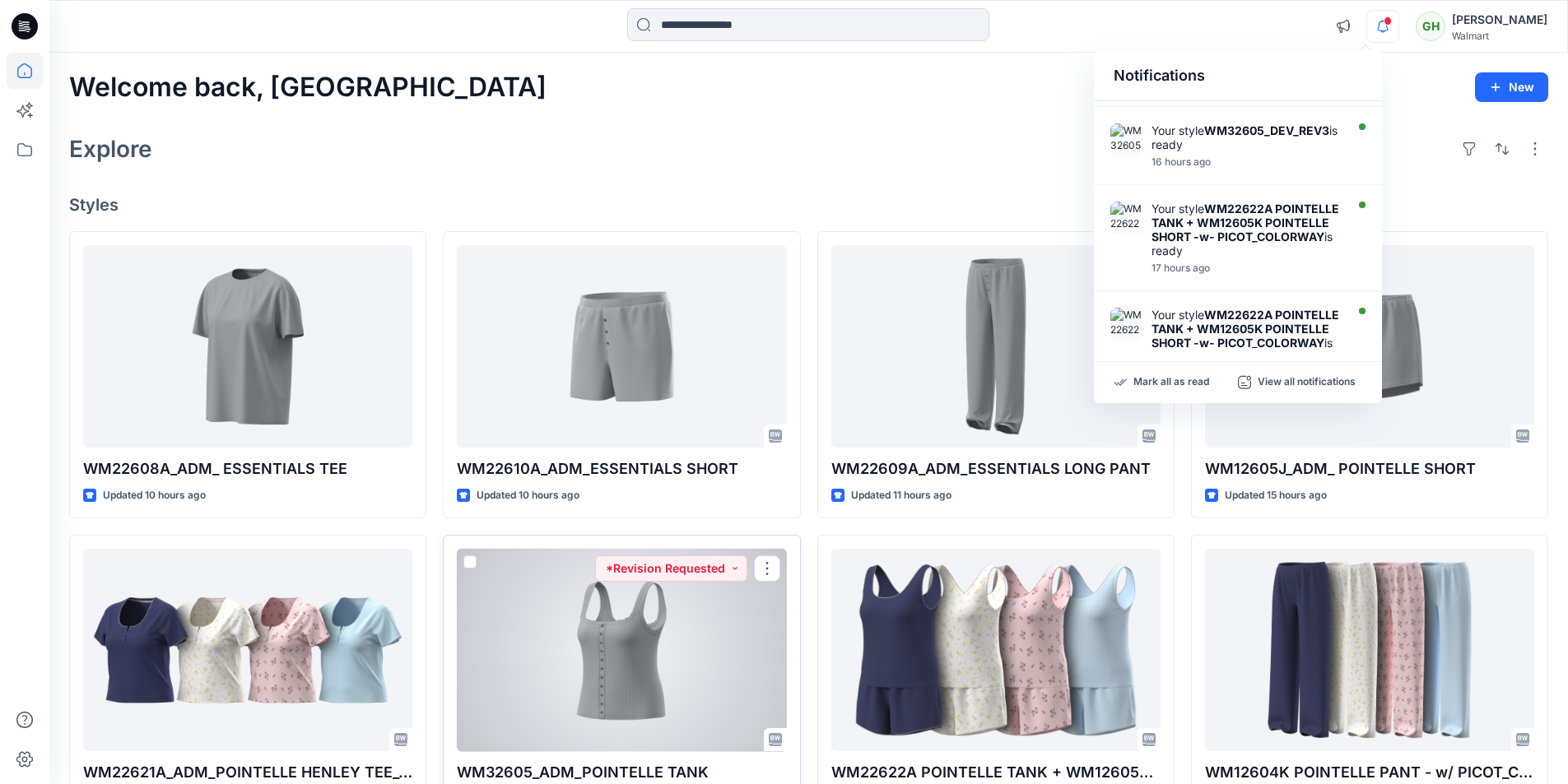
click at [577, 654] on div at bounding box center [620, 650] width 329 height 203
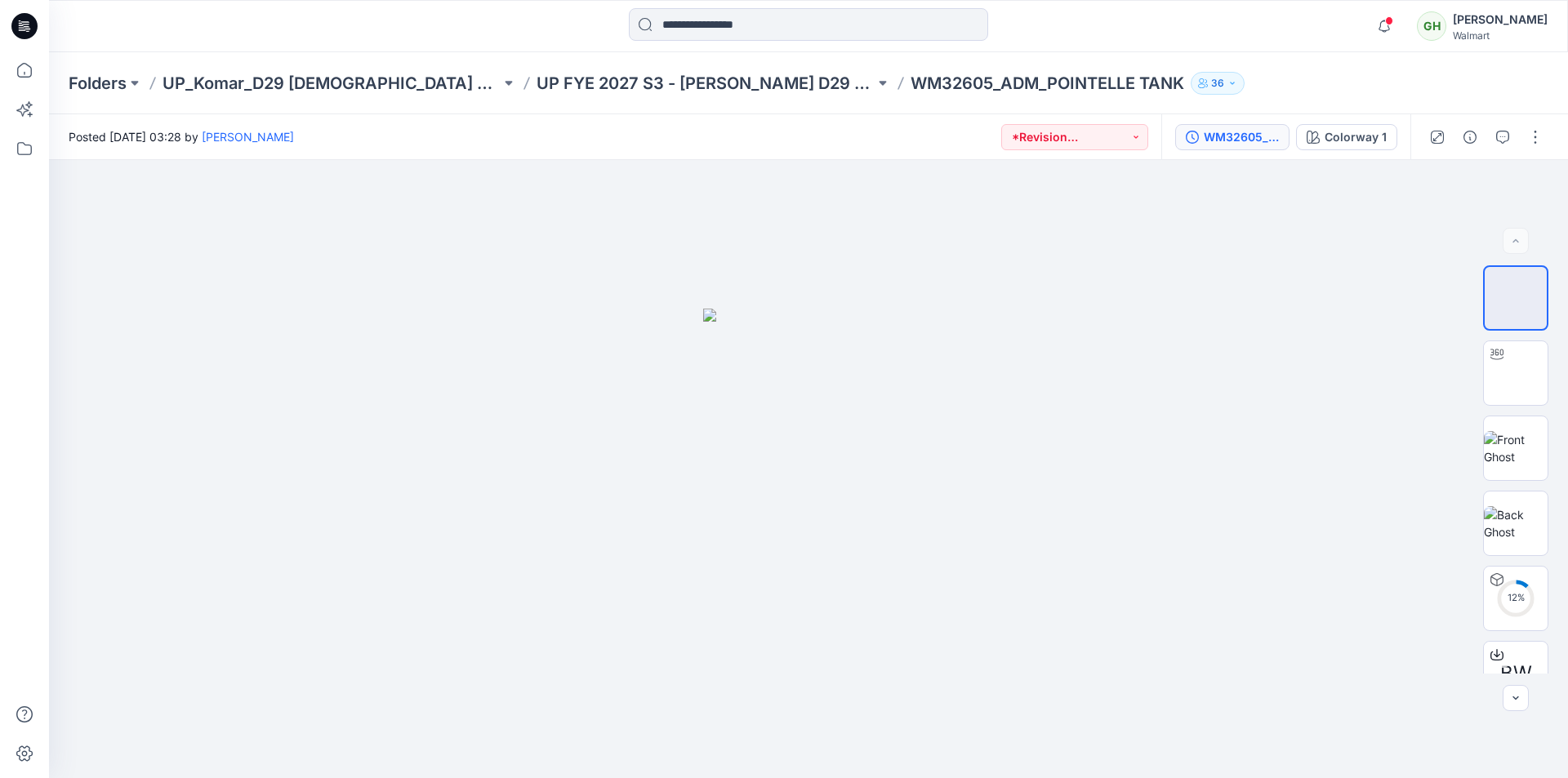
click at [1237, 140] on div "WM32605_DEV_REV2" at bounding box center [1241, 137] width 75 height 18
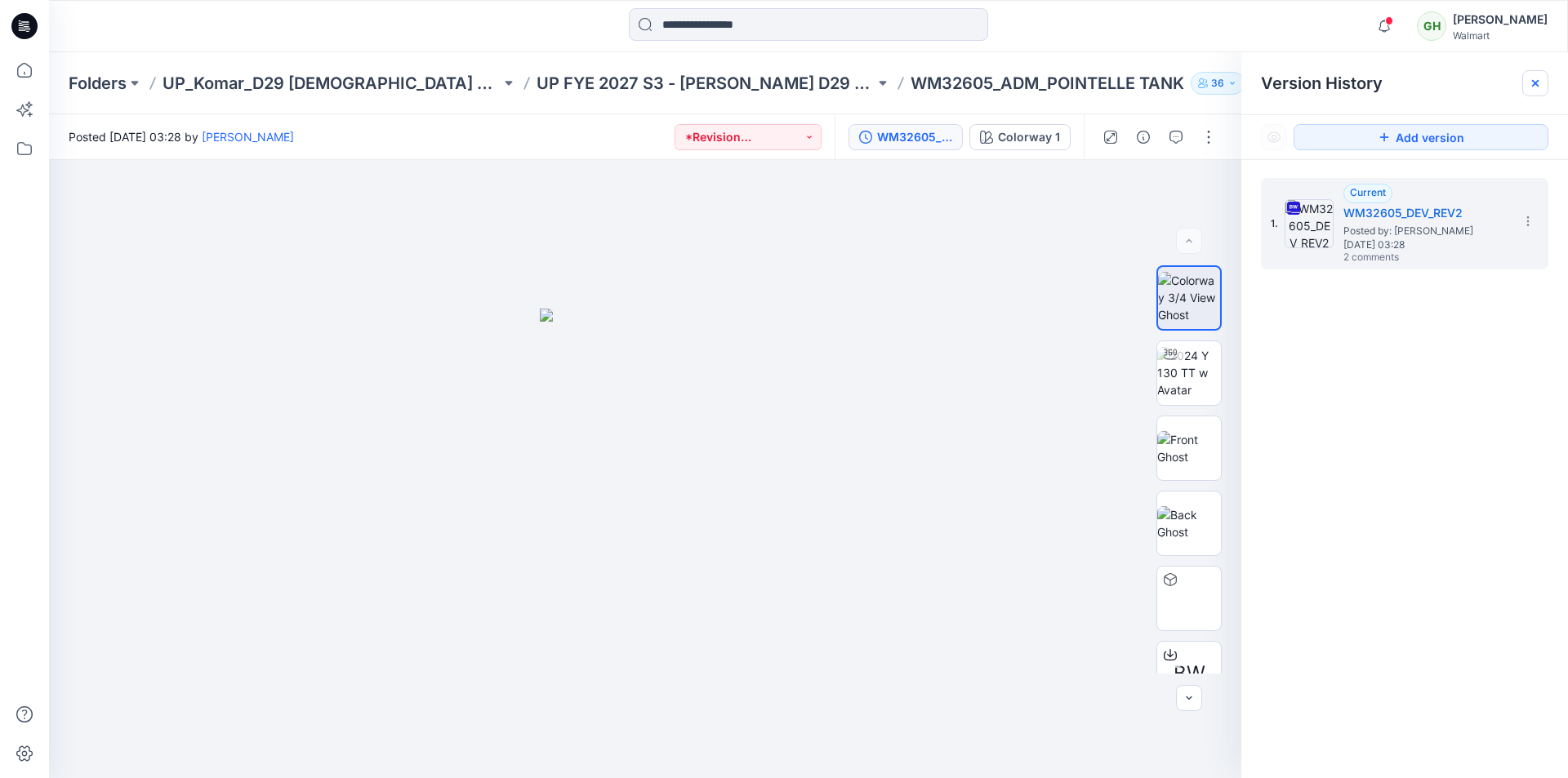
click at [1532, 82] on icon at bounding box center [1535, 83] width 13 height 13
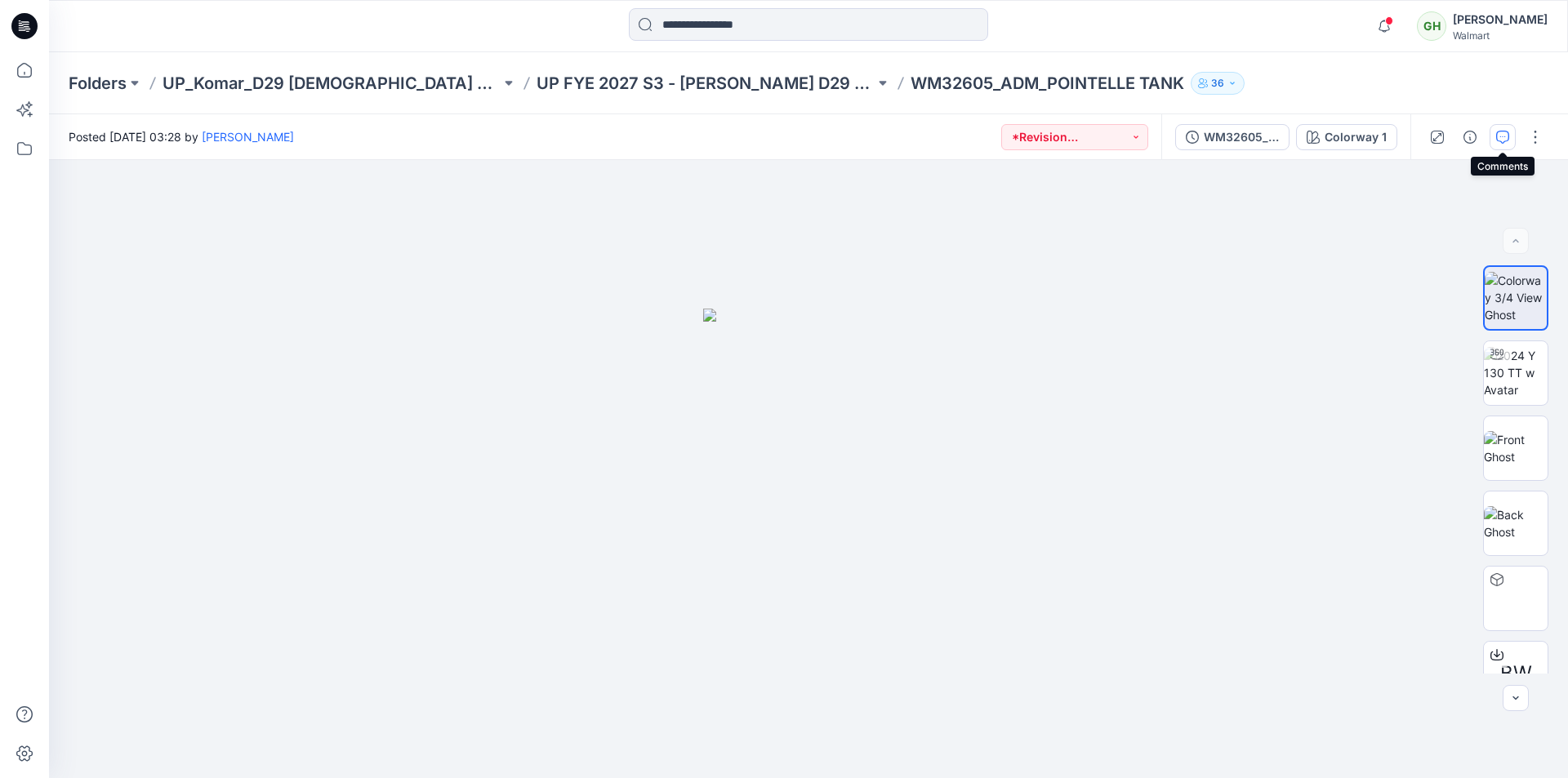
click at [1497, 138] on icon "button" at bounding box center [1503, 137] width 13 height 13
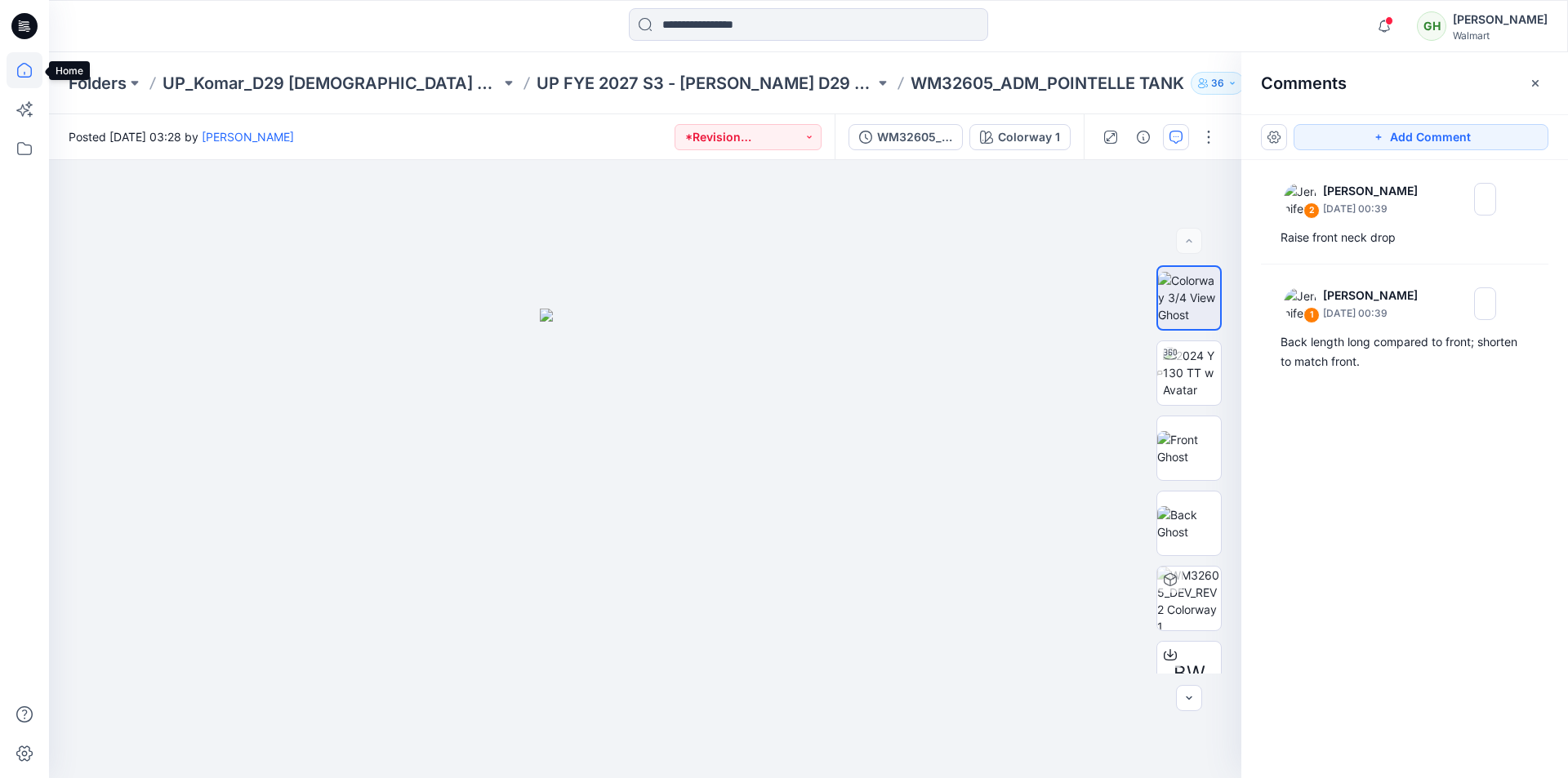
click at [25, 70] on icon at bounding box center [25, 71] width 36 height 36
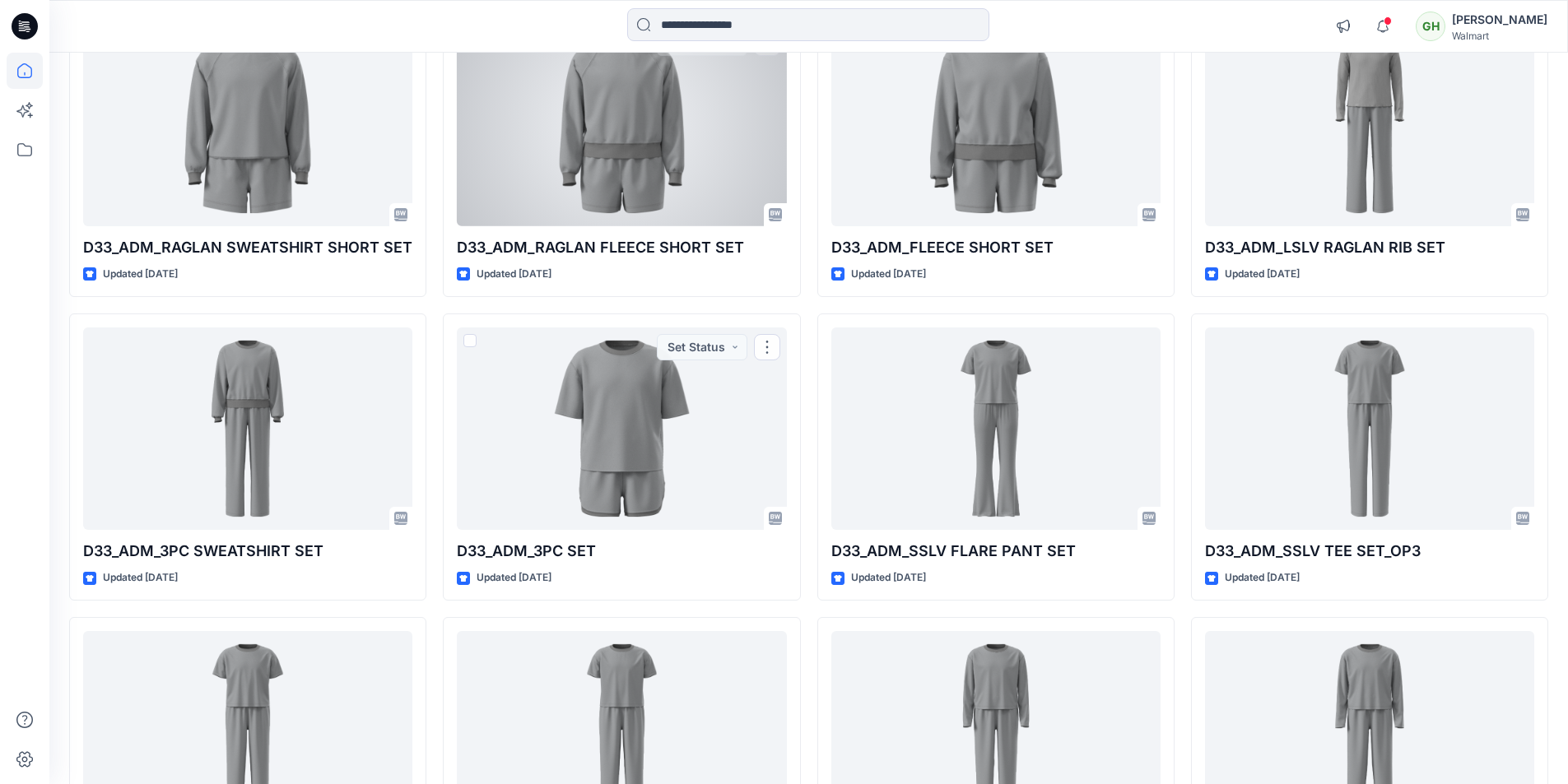
scroll to position [3166, 0]
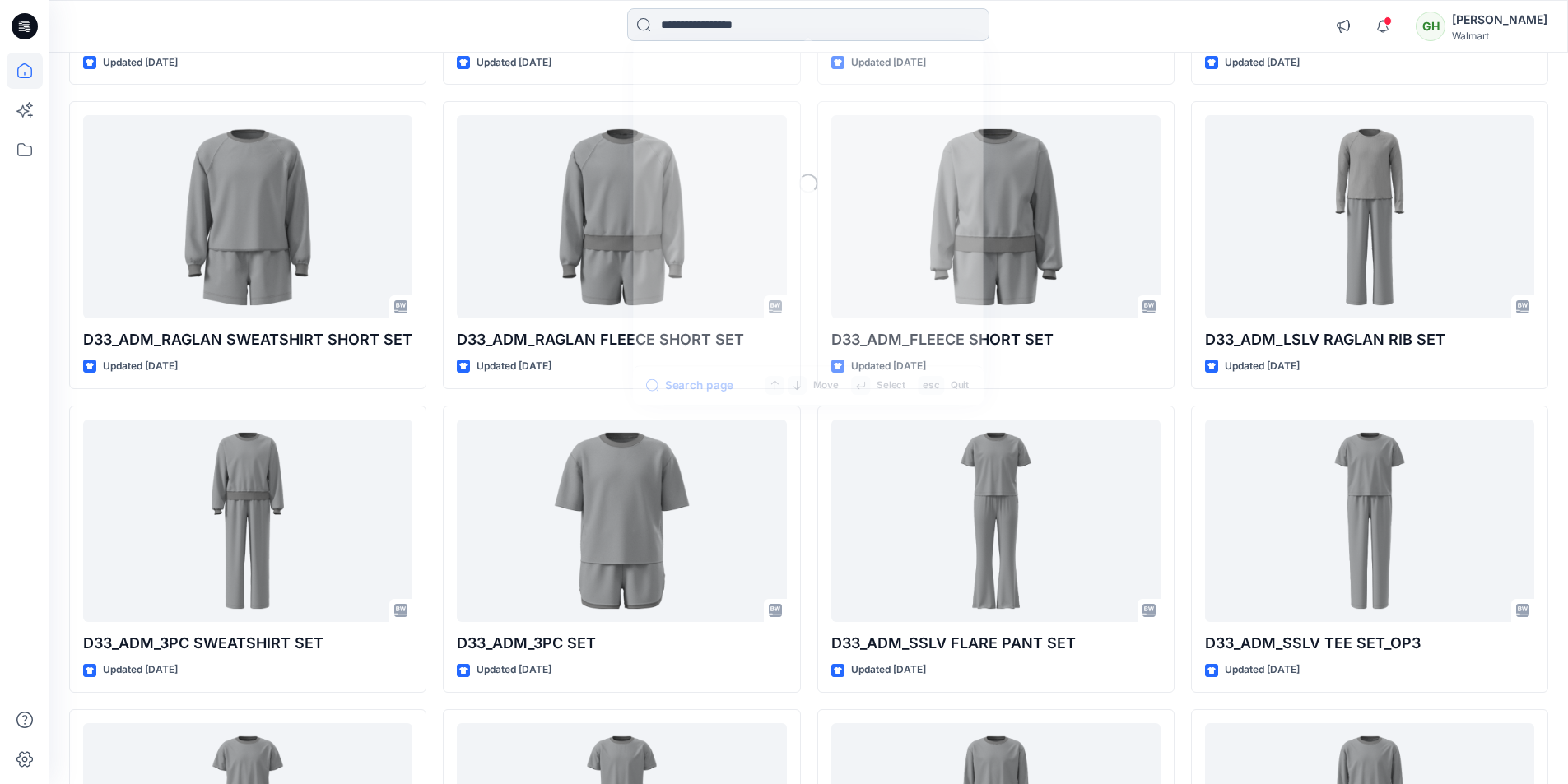
click at [714, 21] on input at bounding box center [808, 25] width 362 height 33
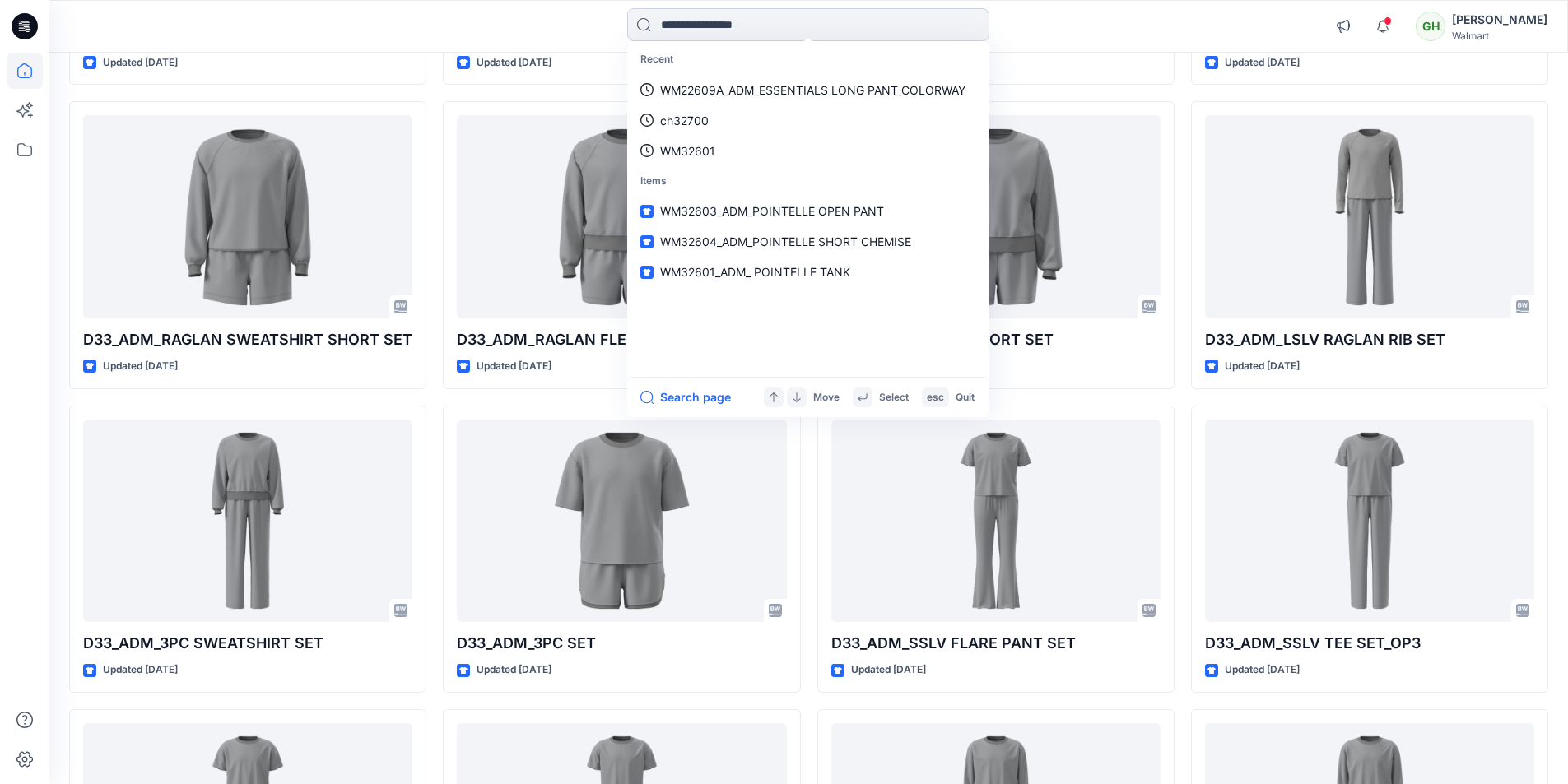
paste input "********"
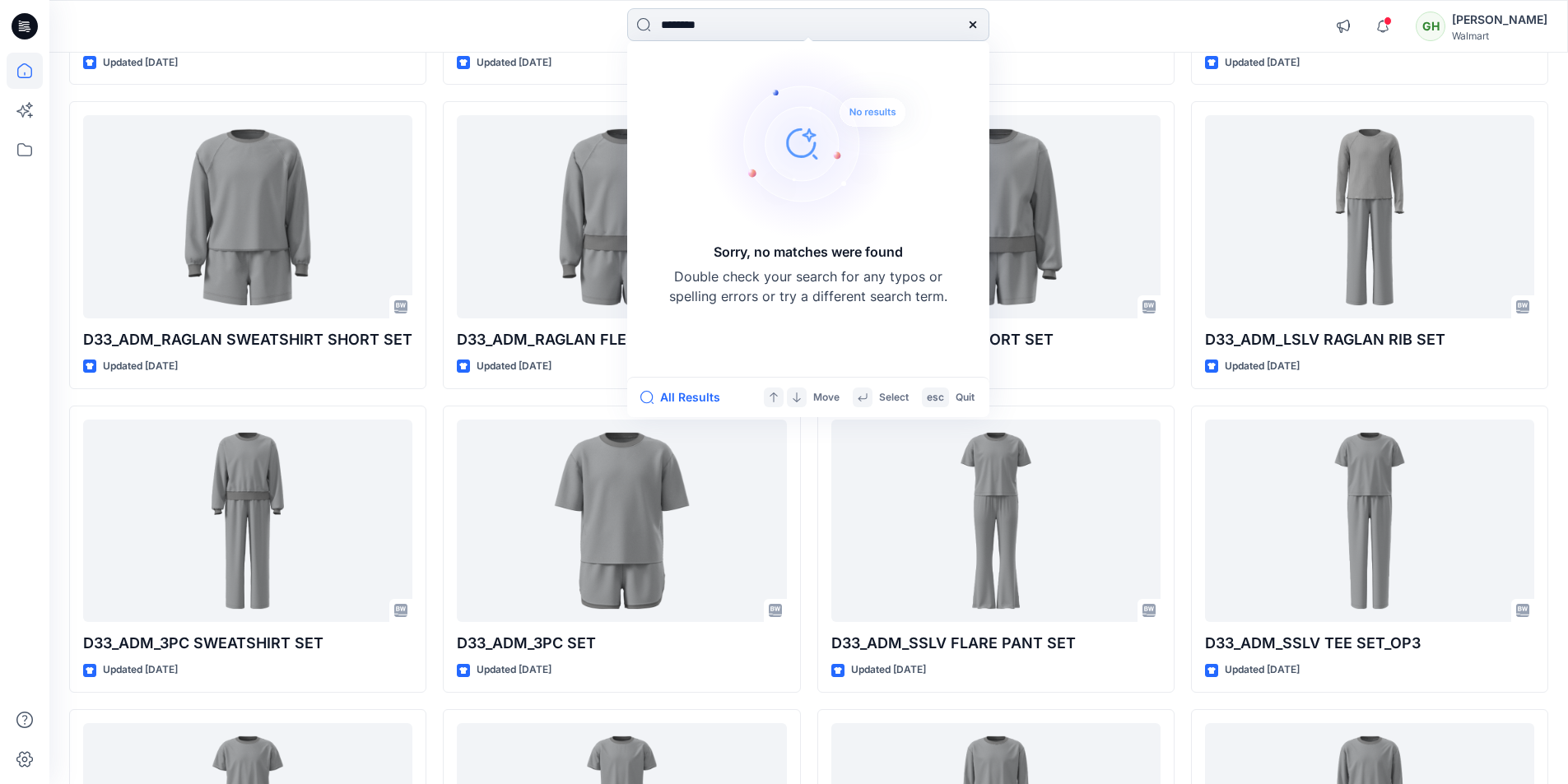
click at [663, 32] on input "********" at bounding box center [808, 25] width 362 height 33
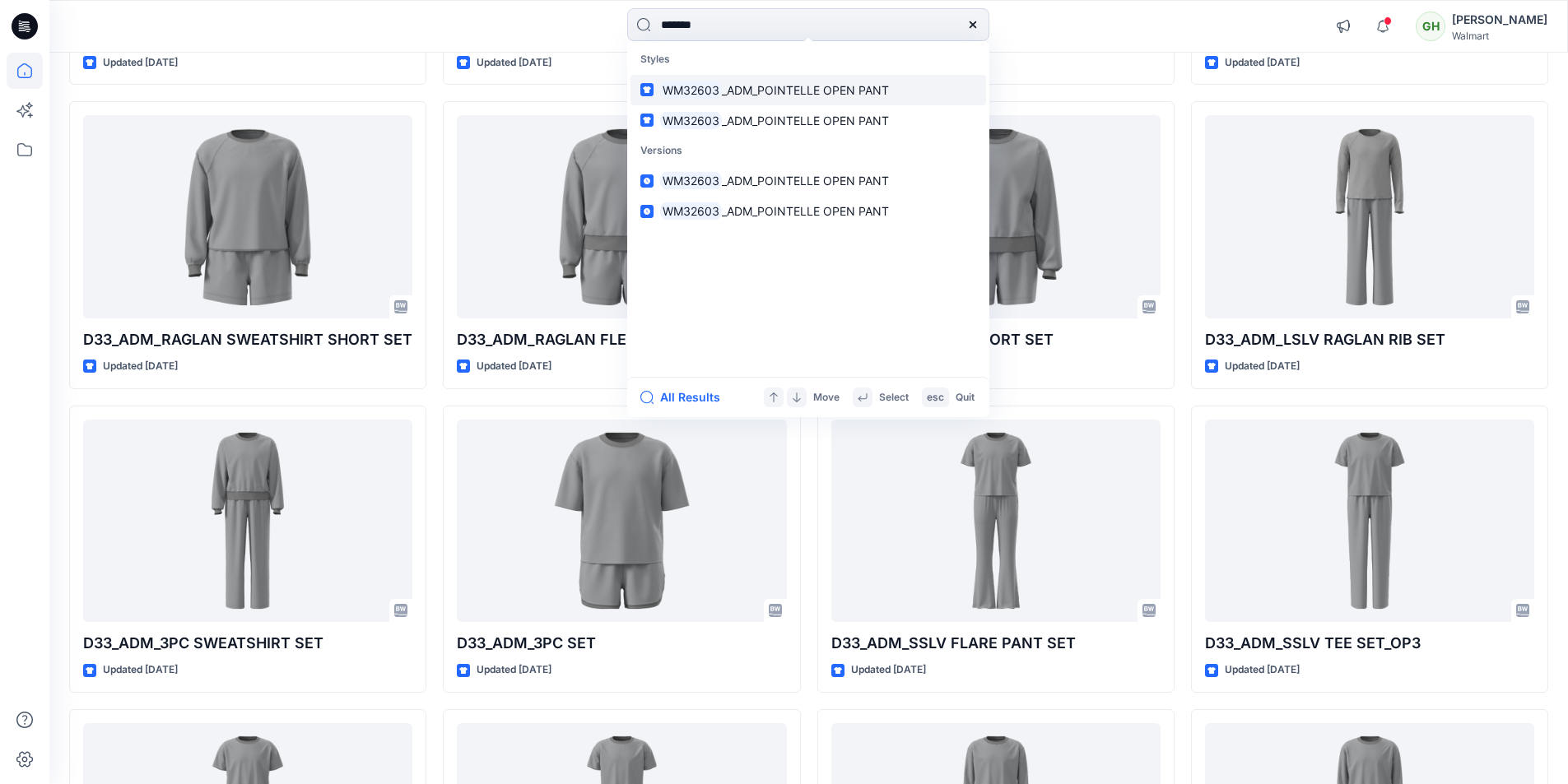
type input "*******"
click at [762, 97] on p "WM32603 _ADM_POINTELLE OPEN PANT" at bounding box center [774, 90] width 229 height 17
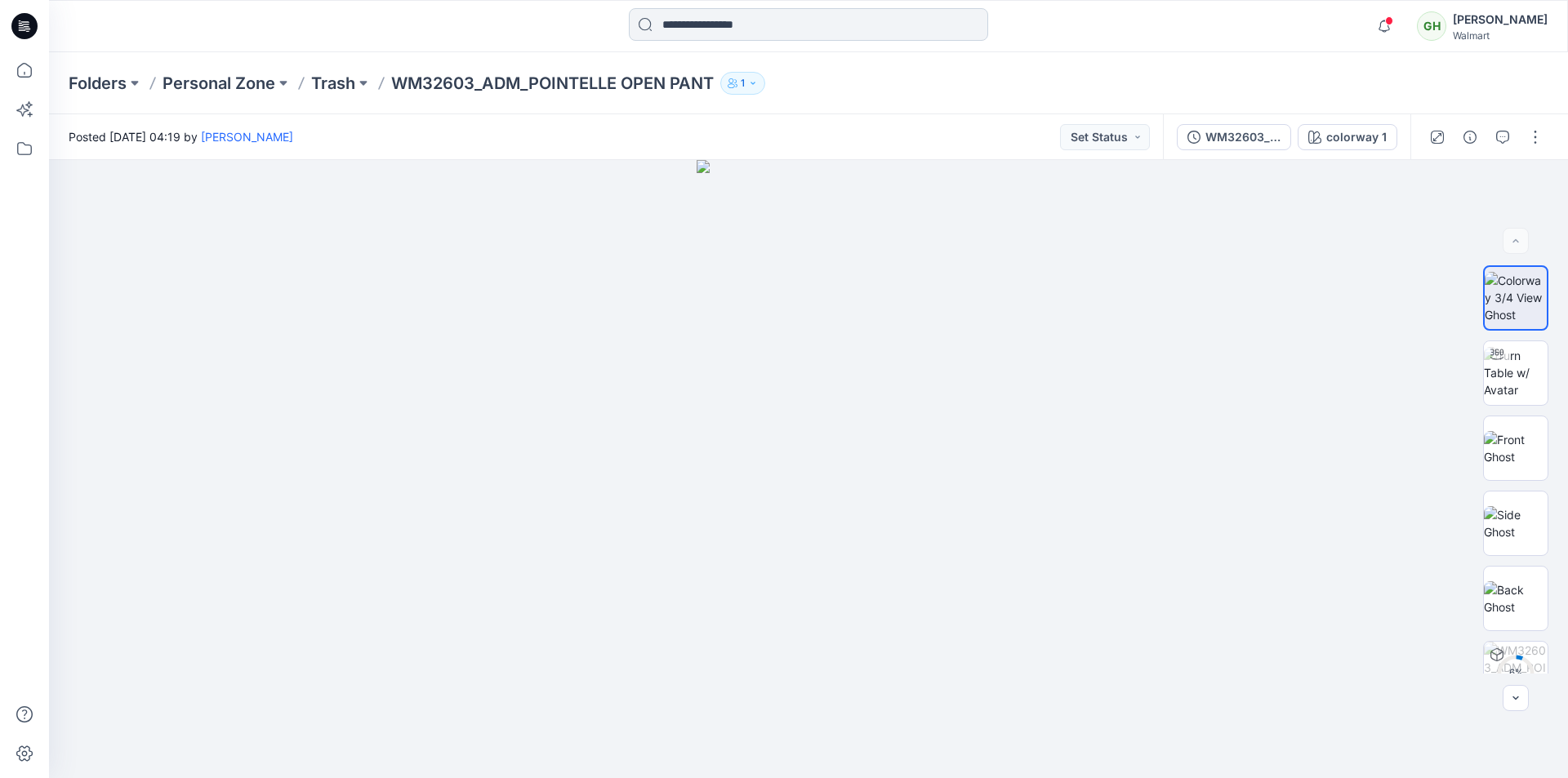
click at [683, 31] on input at bounding box center [808, 25] width 359 height 33
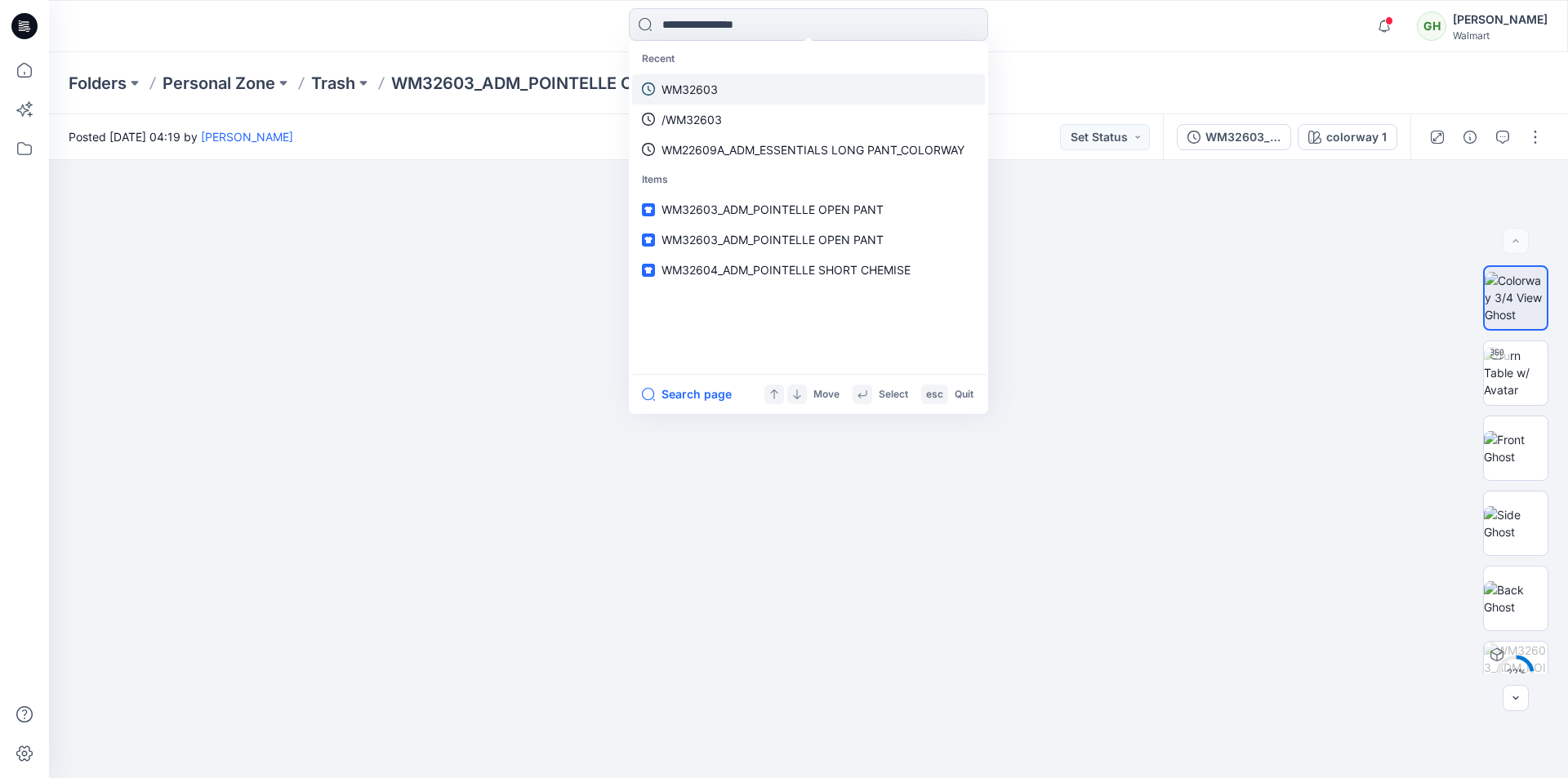
click at [722, 89] on link "WM32603" at bounding box center [808, 90] width 352 height 31
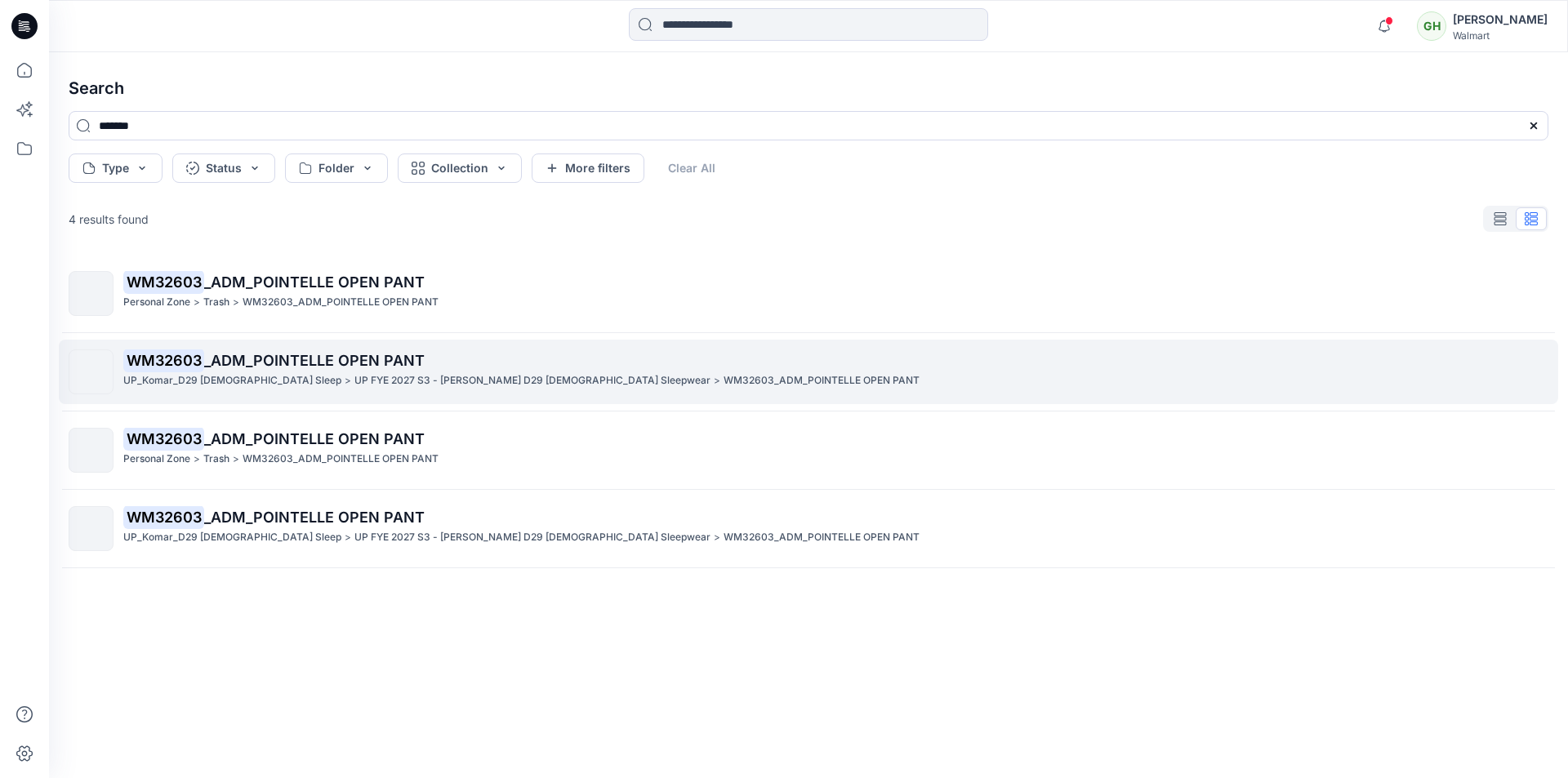
click at [253, 368] on p "WM32603 _ADM_POINTELLE OPEN PANT" at bounding box center [836, 361] width 1424 height 23
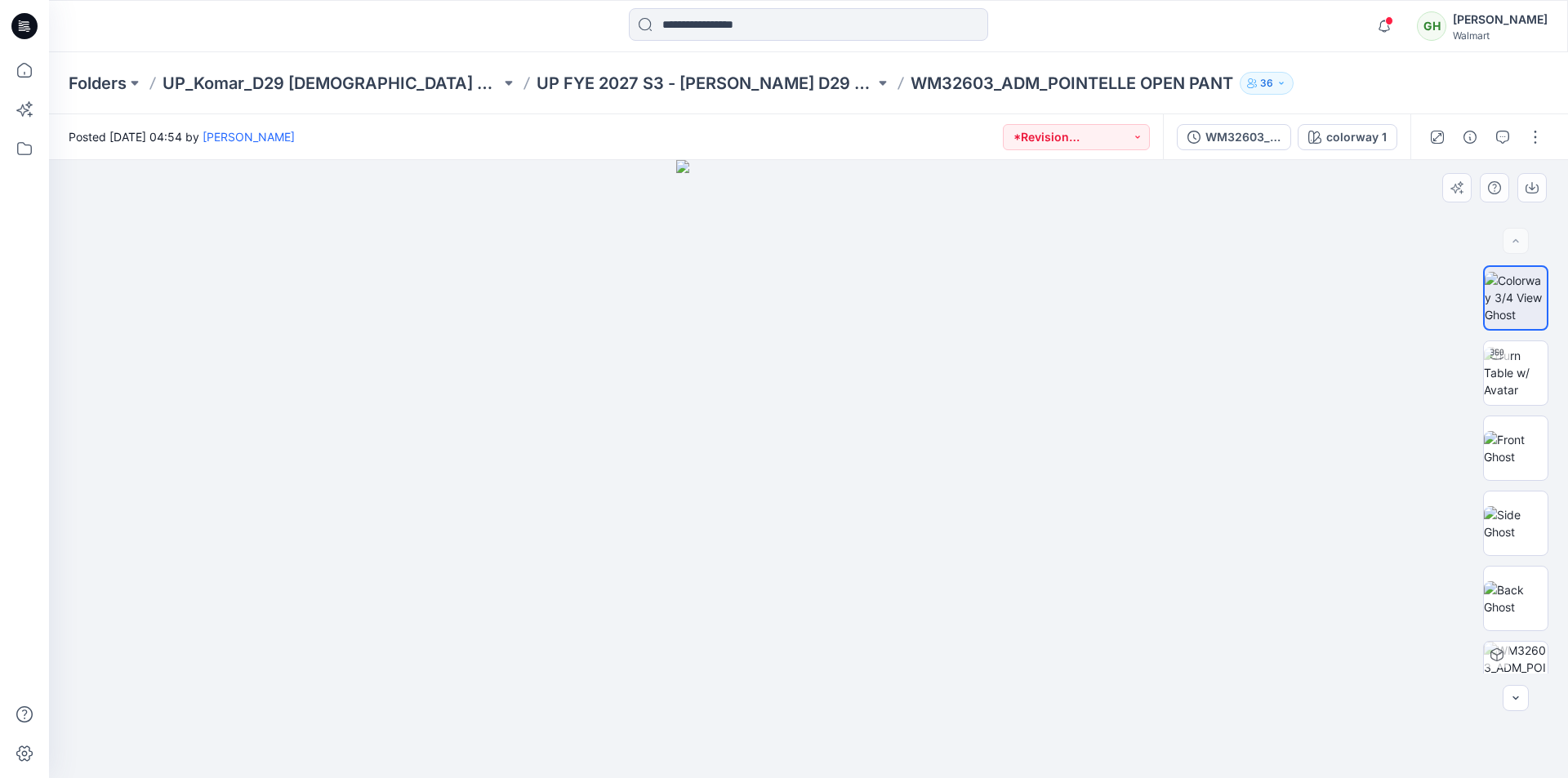
drag, startPoint x: 863, startPoint y: 440, endPoint x: 829, endPoint y: 259, distance: 184.2
drag, startPoint x: 792, startPoint y: 245, endPoint x: 765, endPoint y: 405, distance: 162.3
click at [1510, 375] on img at bounding box center [1515, 373] width 64 height 52
